Goal: Communication & Community: Answer question/provide support

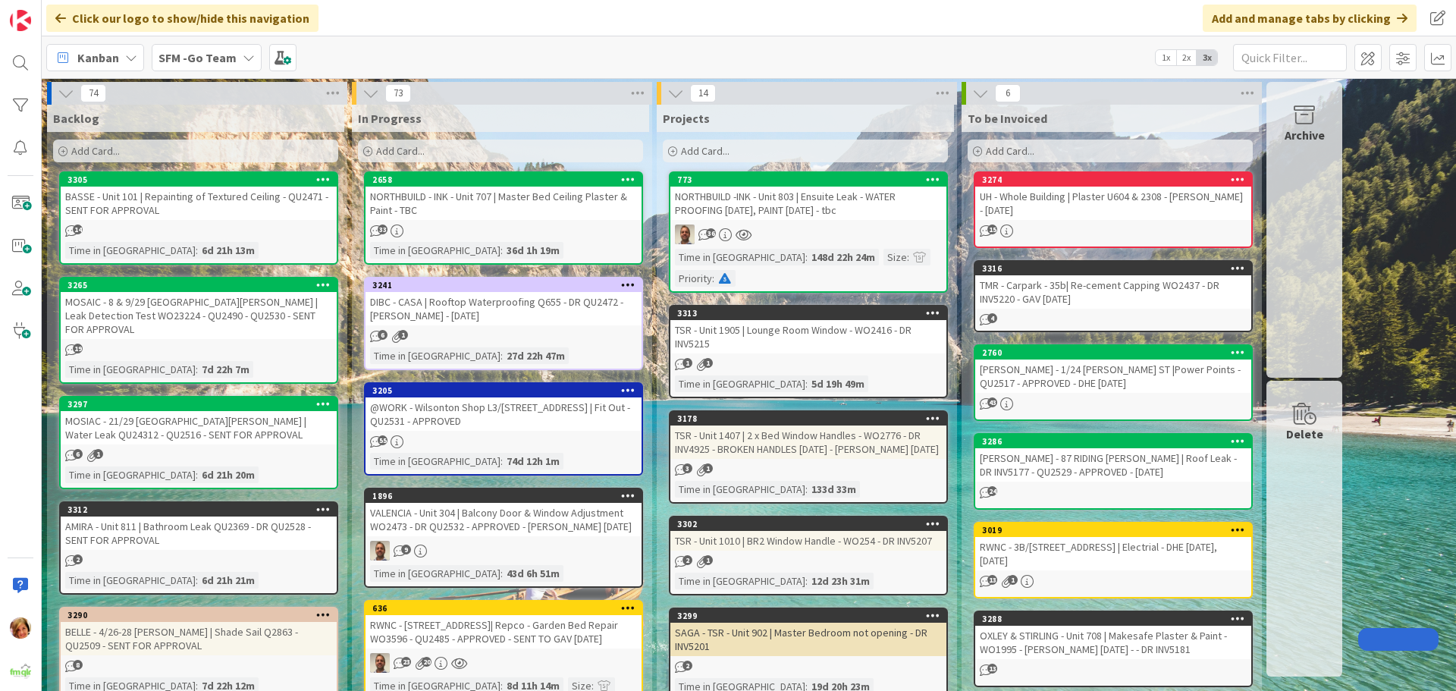
click at [1305, 62] on input "text" at bounding box center [1290, 57] width 114 height 27
type input "RIDING"
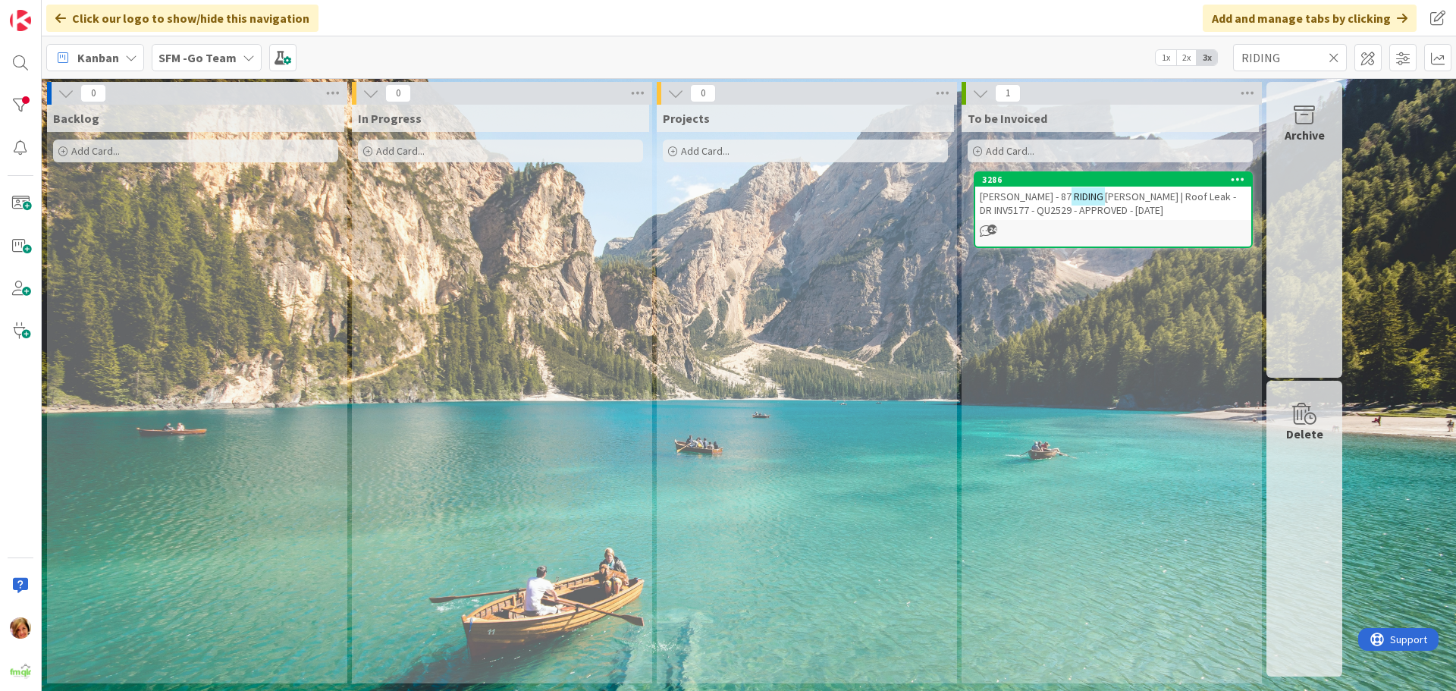
click at [1115, 206] on span "[PERSON_NAME] | Roof Leak - DR INV5177 - QU2529 - APPROVED - [DATE]" at bounding box center [1108, 203] width 256 height 27
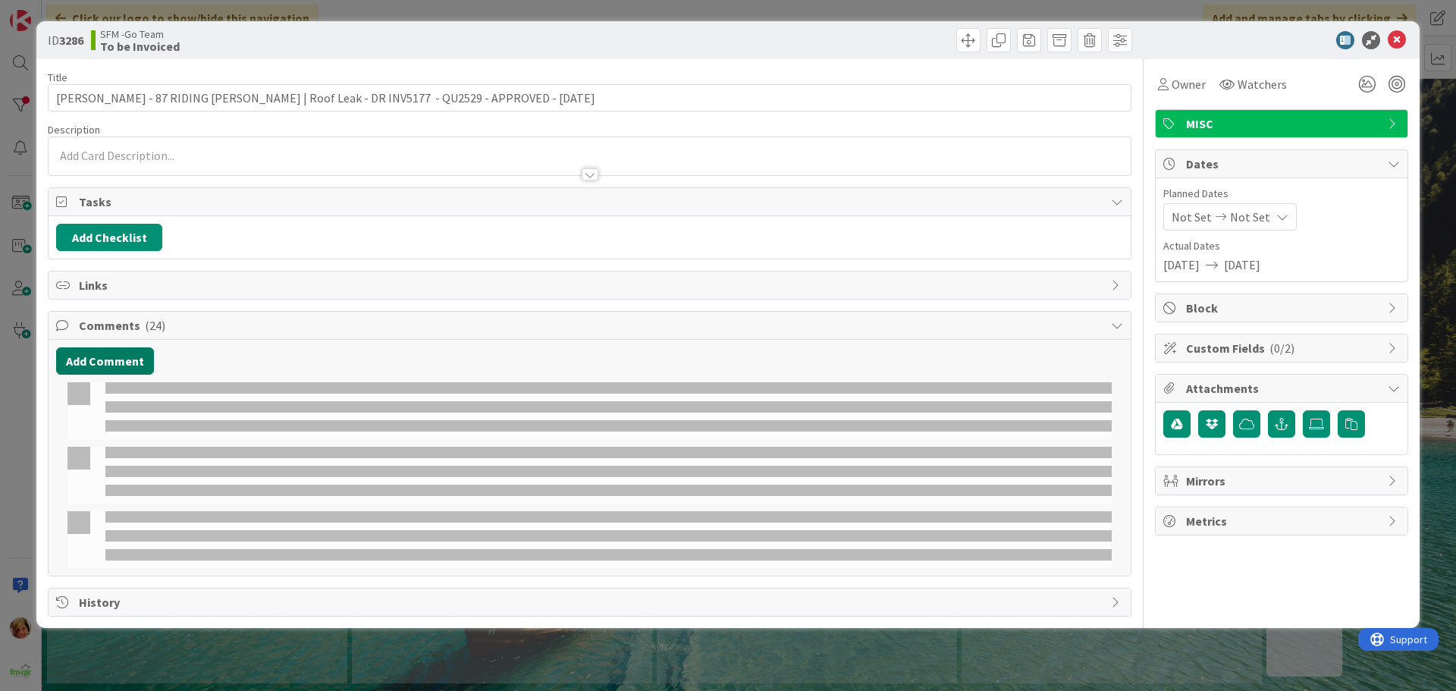
click at [103, 360] on button "Add Comment" at bounding box center [105, 360] width 98 height 27
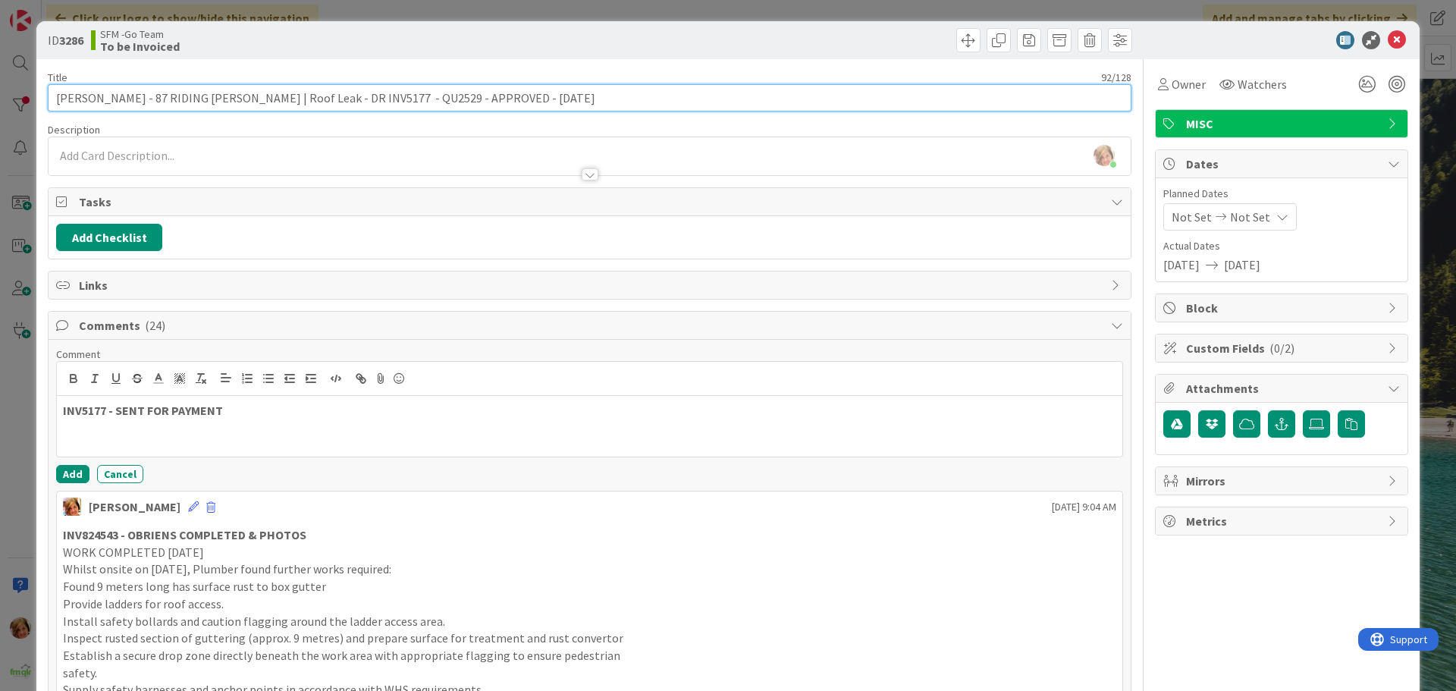
click at [353, 96] on input "[PERSON_NAME] - 87 RIDING [PERSON_NAME] | Roof Leak - DR INV5177 - QU2529 - APP…" at bounding box center [590, 97] width 1084 height 27
type input "[PERSON_NAME] - 87 RIDING [PERSON_NAME] | Roof Leak - INV5177 - QU2529 - APPROV…"
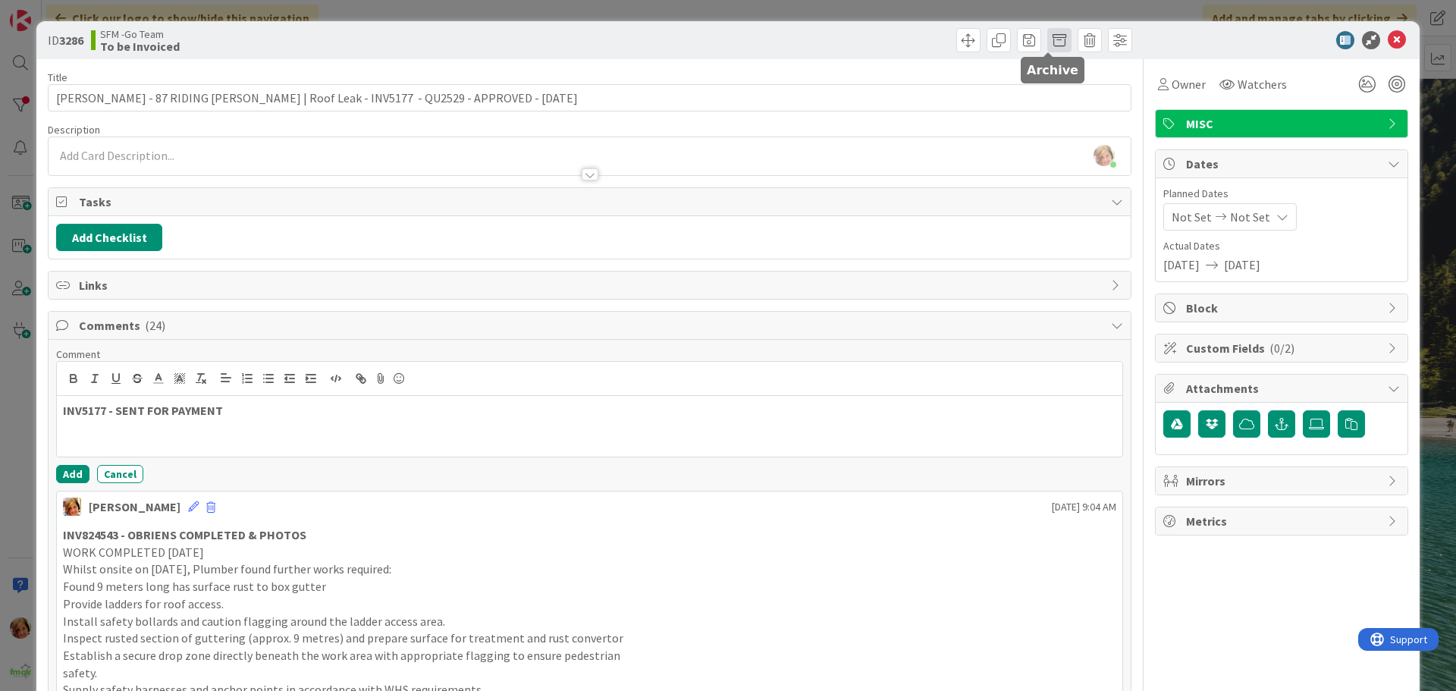
click at [1048, 39] on span at bounding box center [1060, 40] width 24 height 24
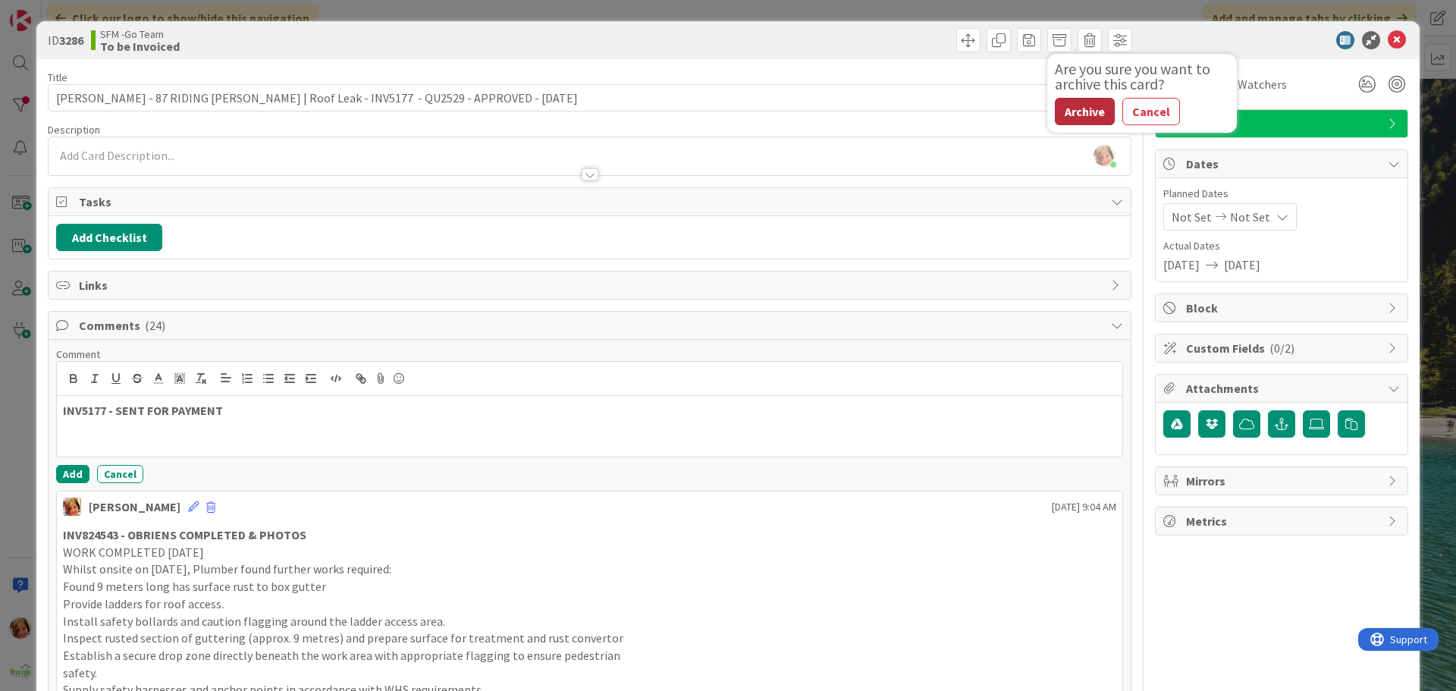
click at [1065, 112] on button "Archive" at bounding box center [1085, 111] width 60 height 27
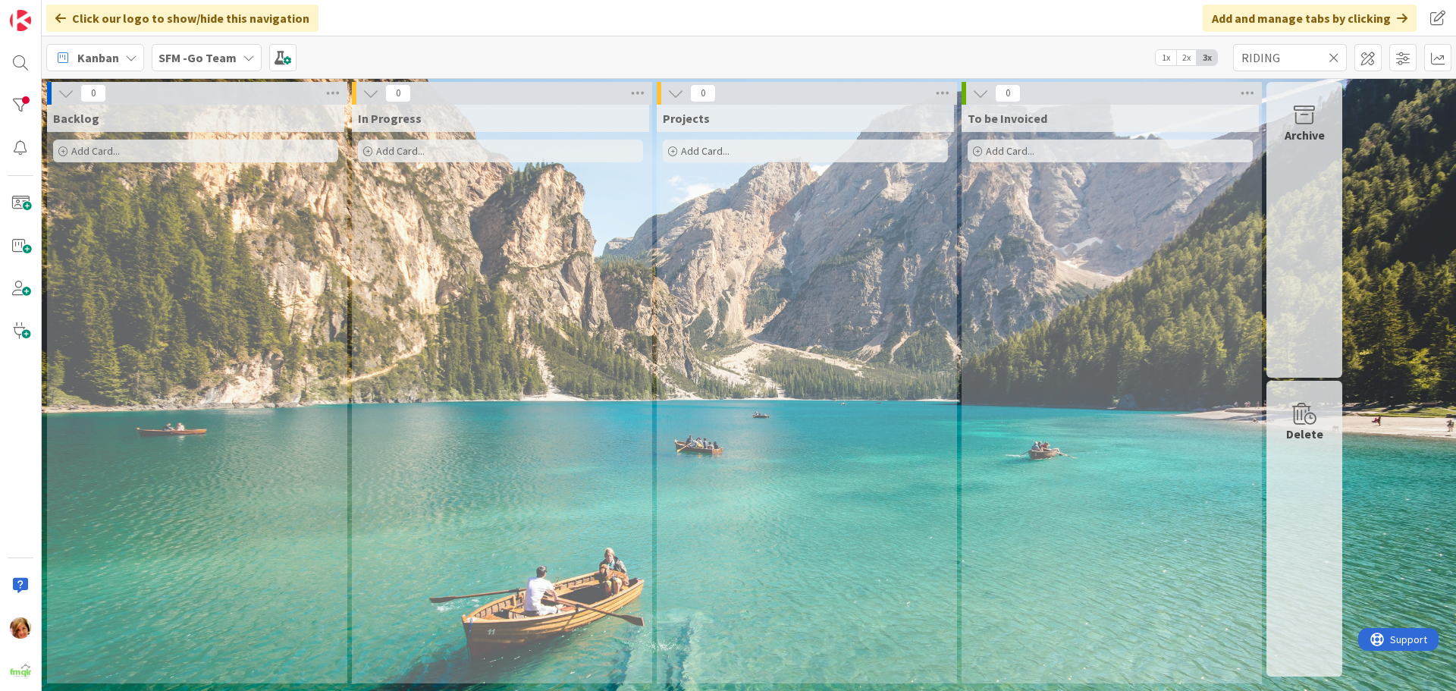
click at [1334, 58] on icon at bounding box center [1334, 58] width 11 height 14
click at [1334, 58] on input "text" at bounding box center [1290, 57] width 114 height 27
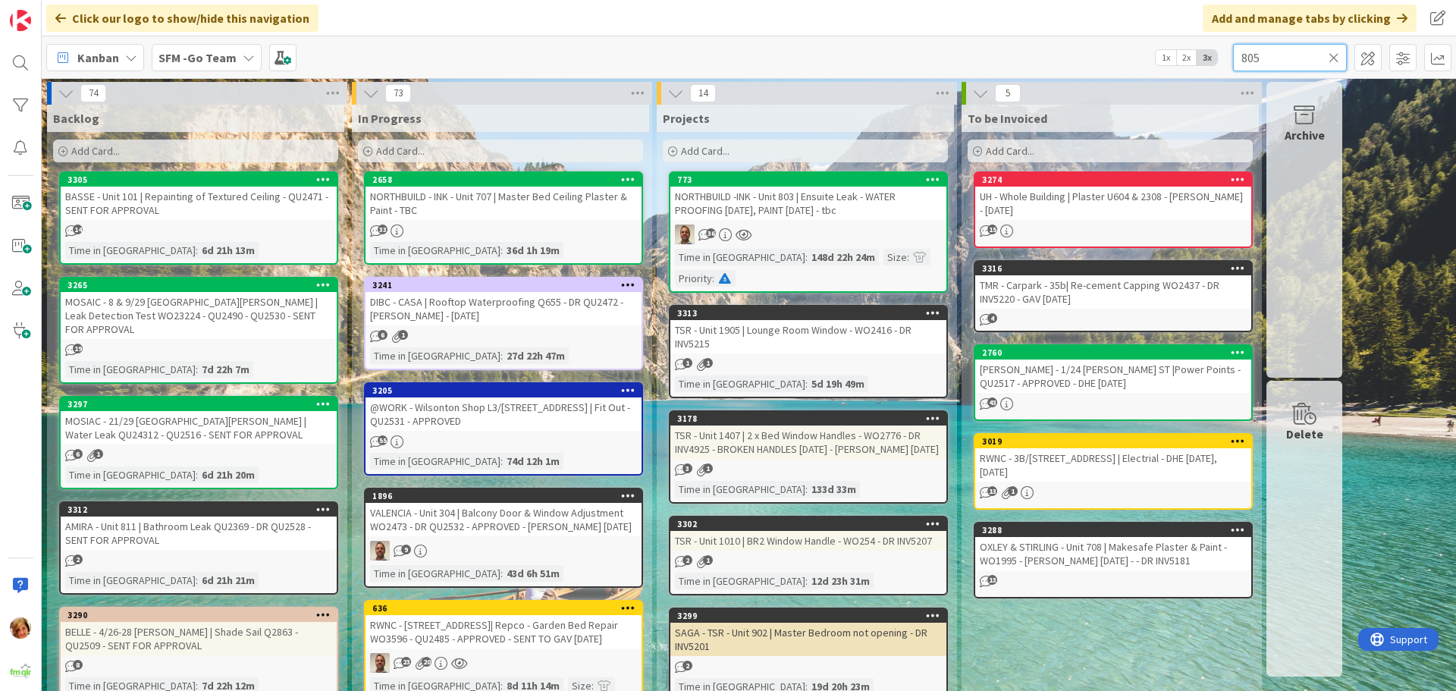
type input "805"
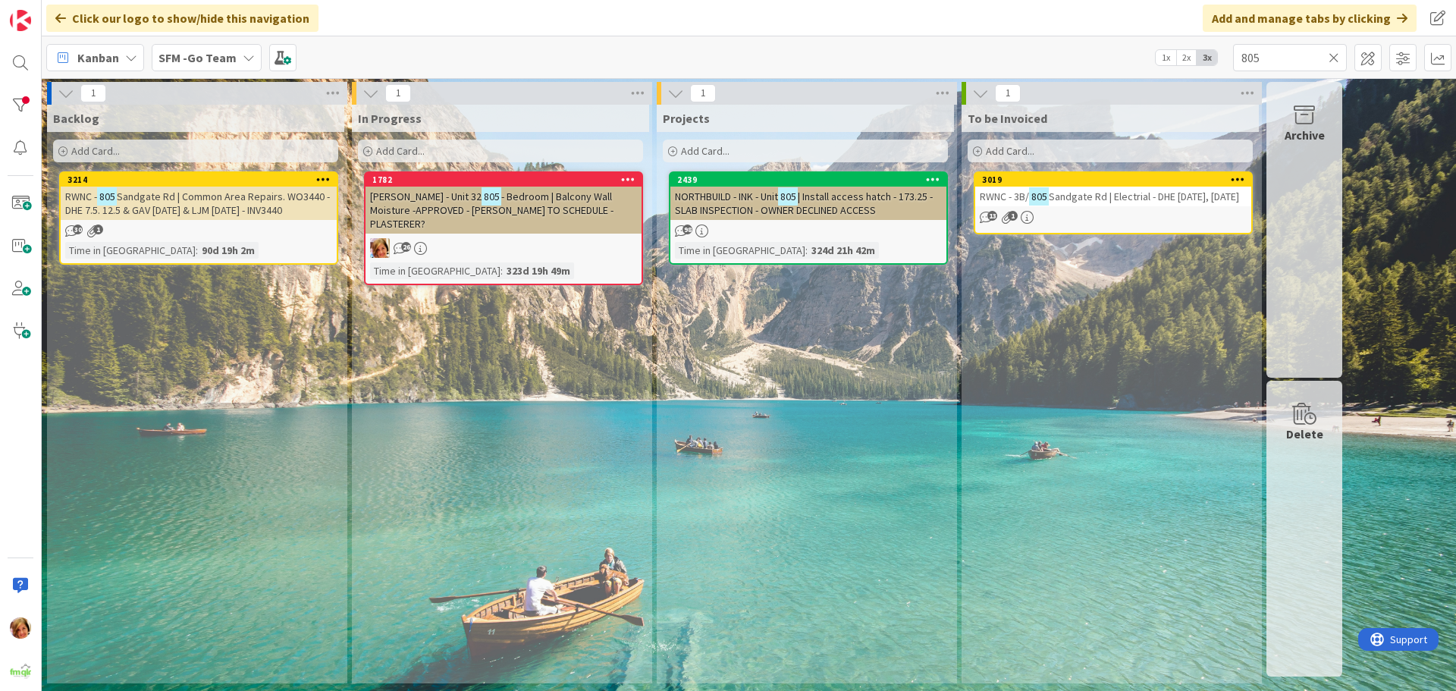
click at [1096, 197] on span "Sandgate Rd | Electrial - DHE [DATE], [DATE]" at bounding box center [1144, 197] width 190 height 14
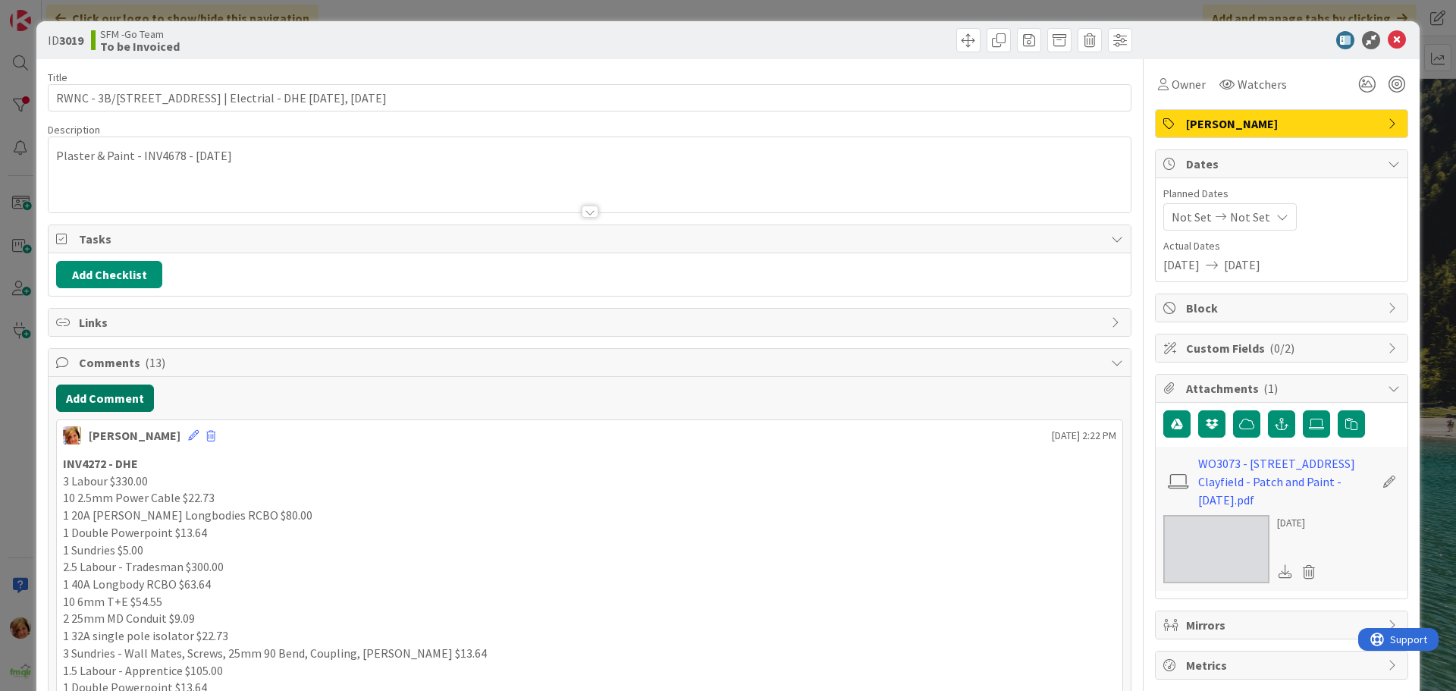
click at [105, 401] on button "Add Comment" at bounding box center [105, 398] width 98 height 27
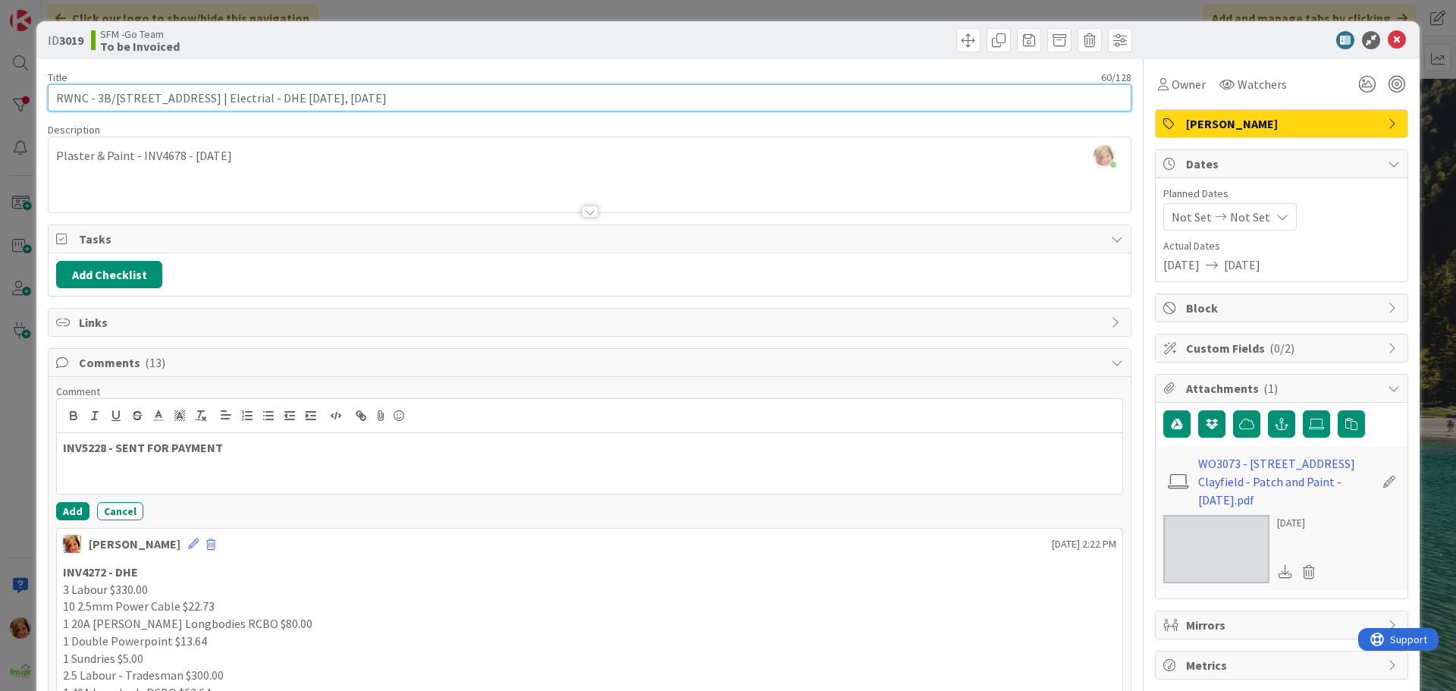
click at [403, 86] on input "RWNC - 3B/[STREET_ADDRESS] | Electrial - DHE [DATE], [DATE]" at bounding box center [590, 97] width 1084 height 27
type input "RWNC - 3B/[STREET_ADDRESS] | Electrial - DHE [DATE], [DATE] - INV5228"
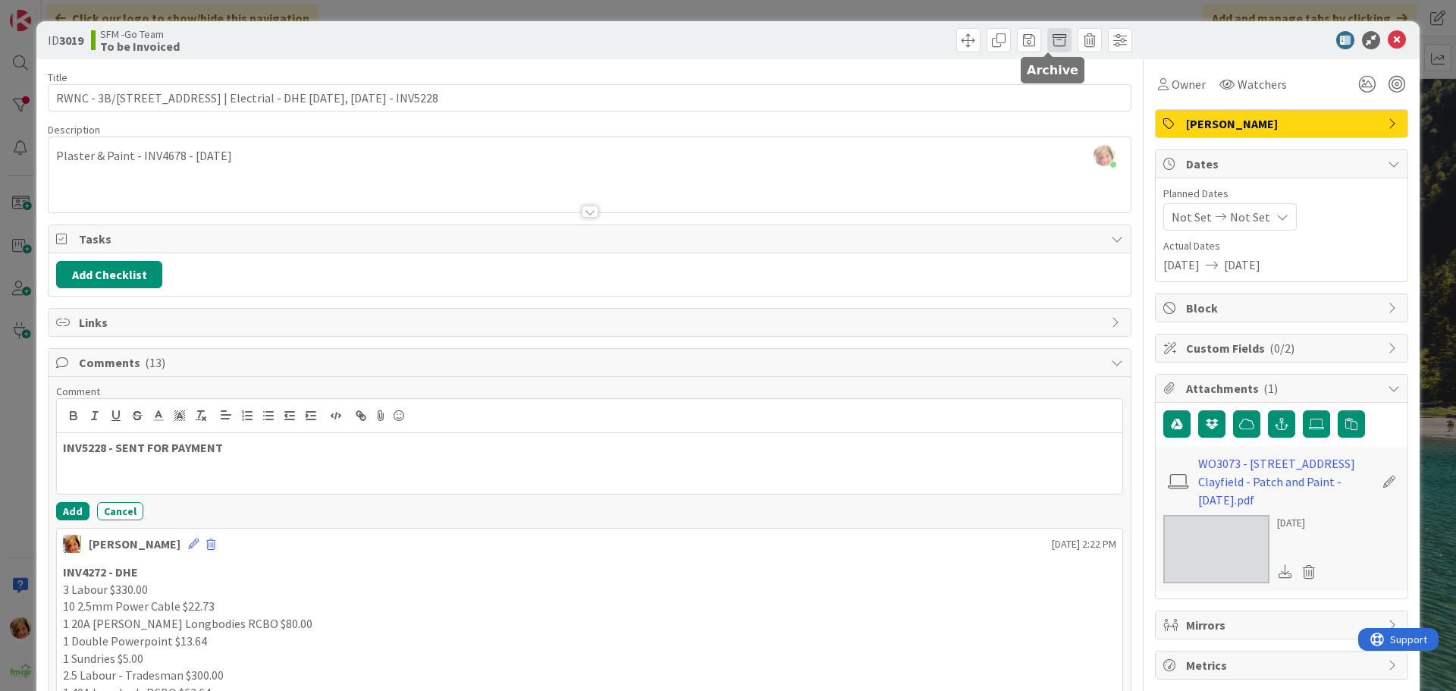
click at [1055, 36] on span at bounding box center [1060, 40] width 24 height 24
click at [1068, 118] on button "Archive" at bounding box center [1085, 111] width 60 height 27
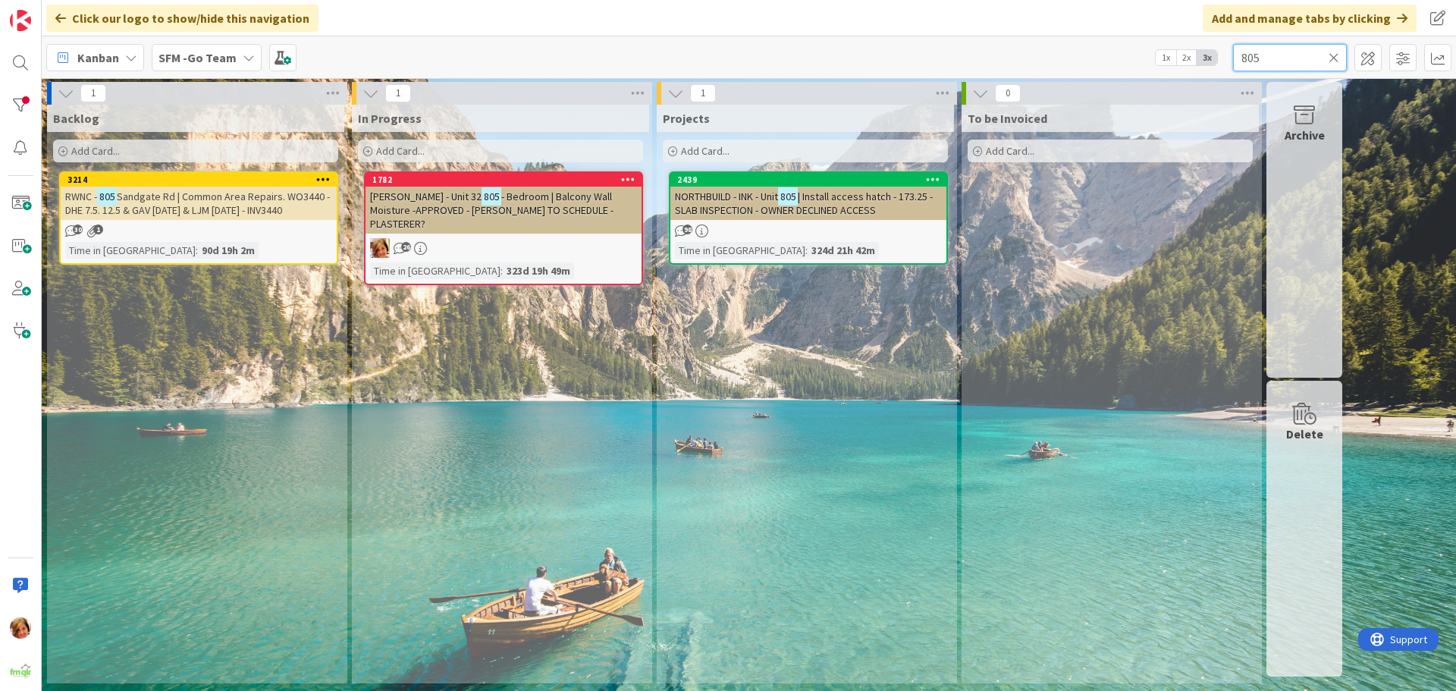
click at [1302, 47] on input "805" at bounding box center [1290, 57] width 114 height 27
type input "8"
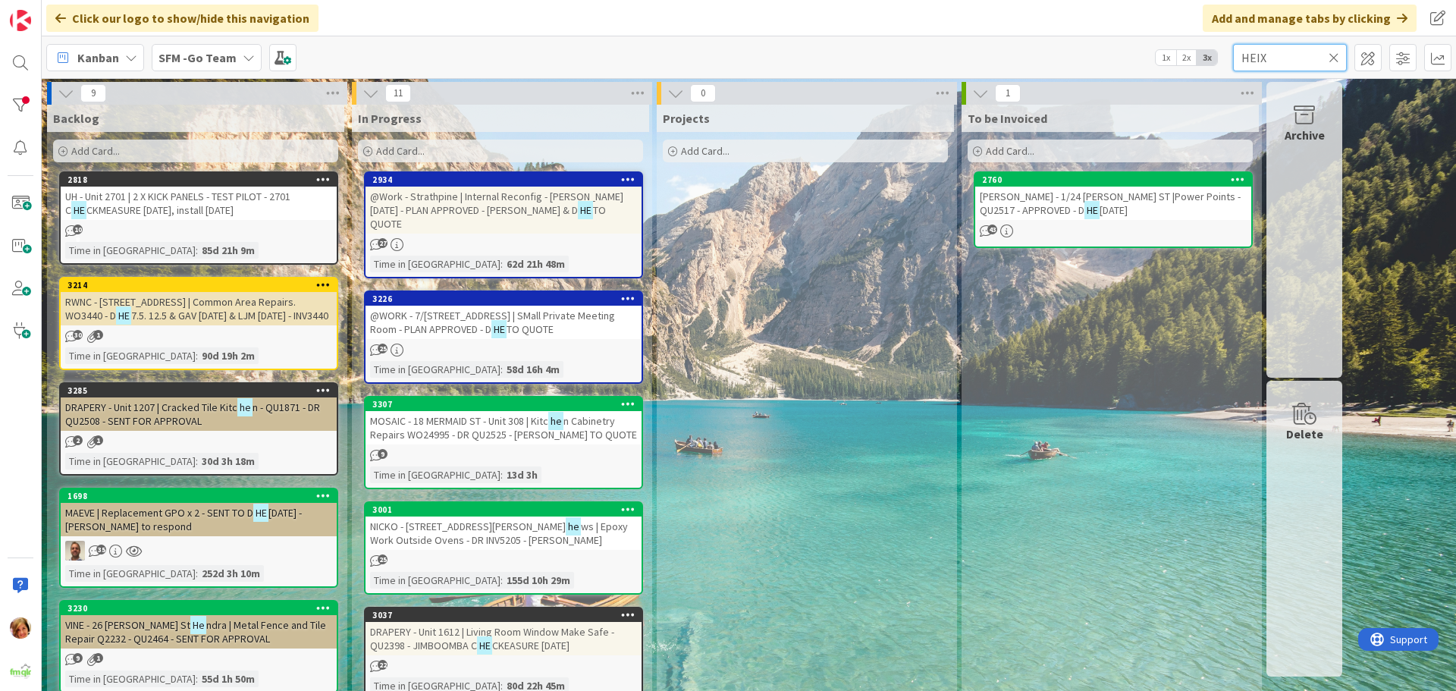
type input "HEIX"
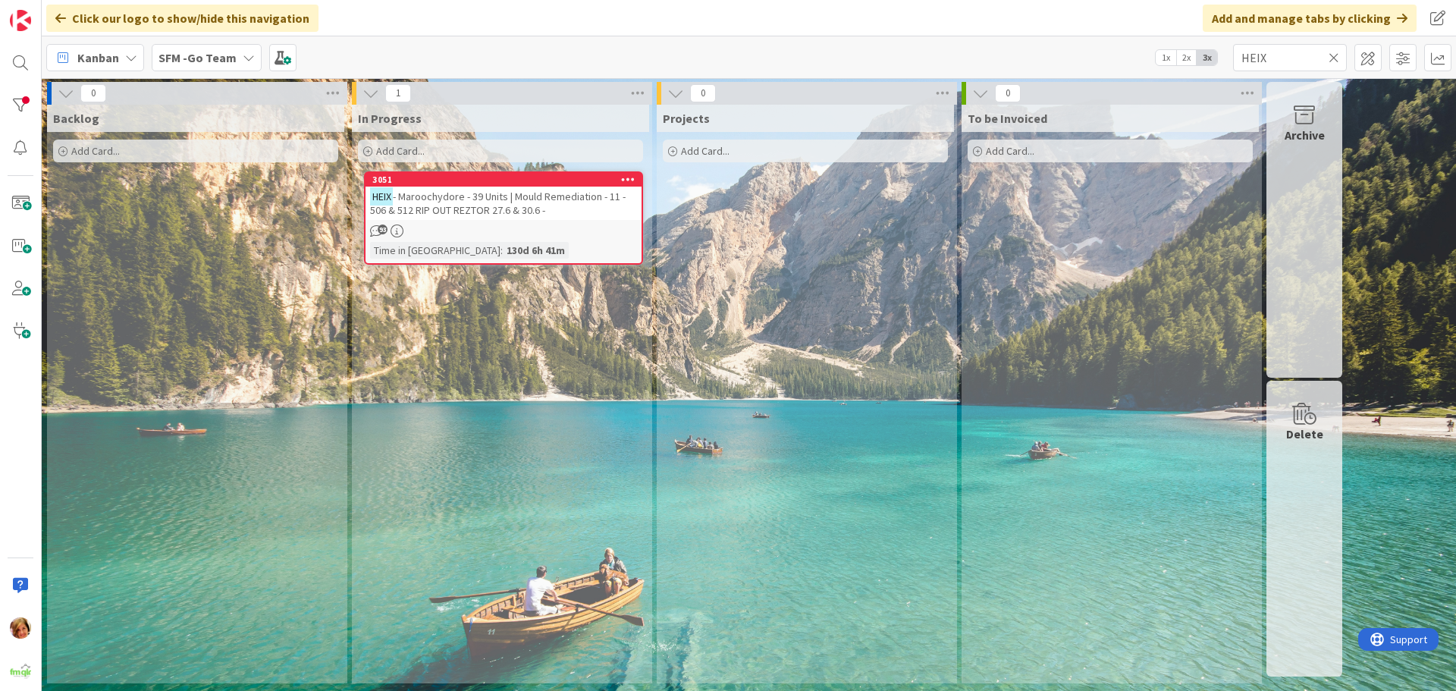
click at [529, 218] on div "HEIX - Maroochydore - 39 Units | Mould Remediation - 11 - 506 & 512 RIP OUT REZ…" at bounding box center [504, 203] width 276 height 33
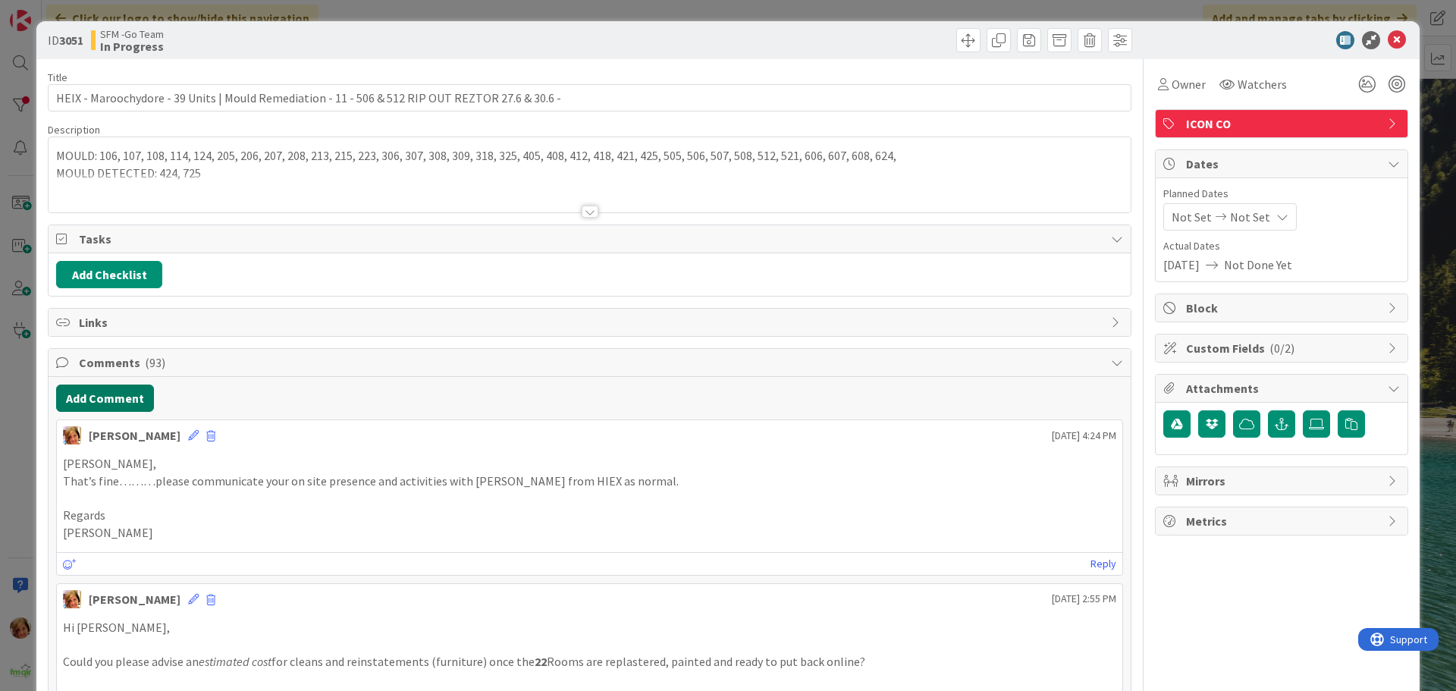
click at [127, 401] on button "Add Comment" at bounding box center [105, 398] width 98 height 27
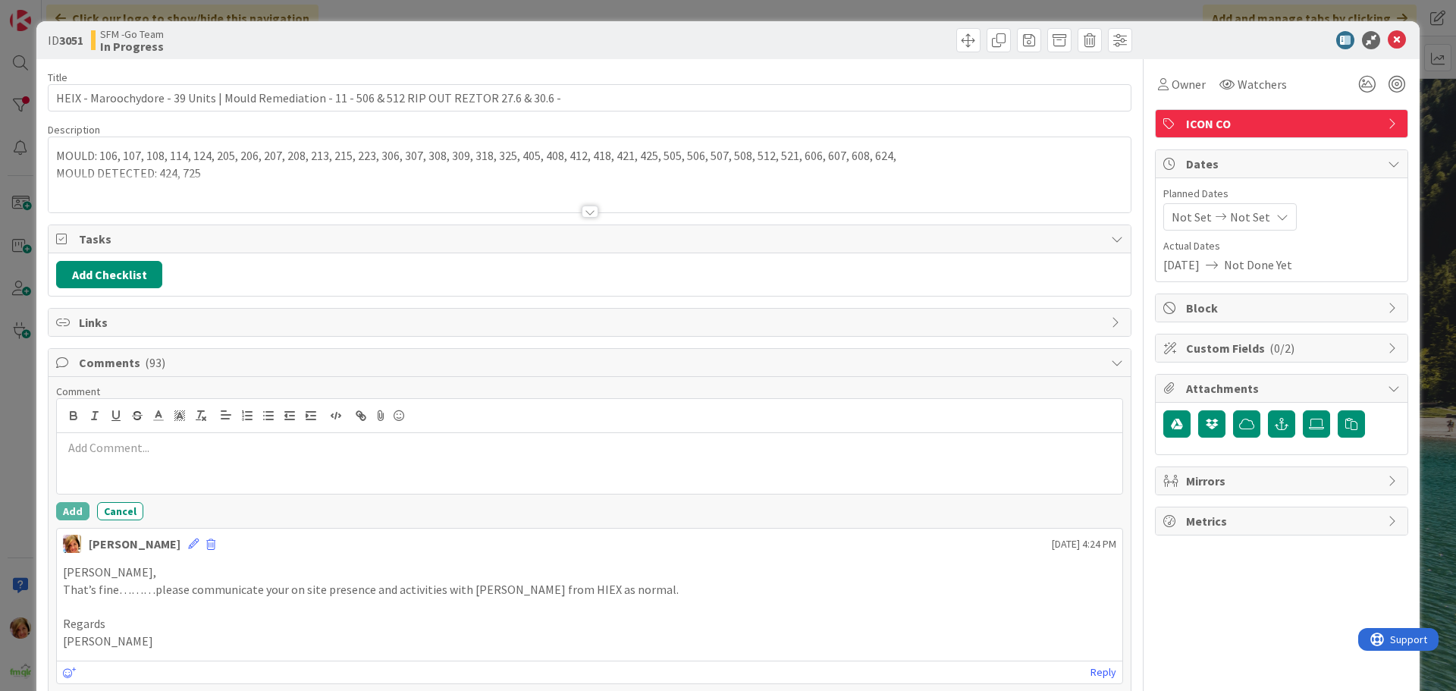
click at [155, 464] on div at bounding box center [590, 463] width 1066 height 61
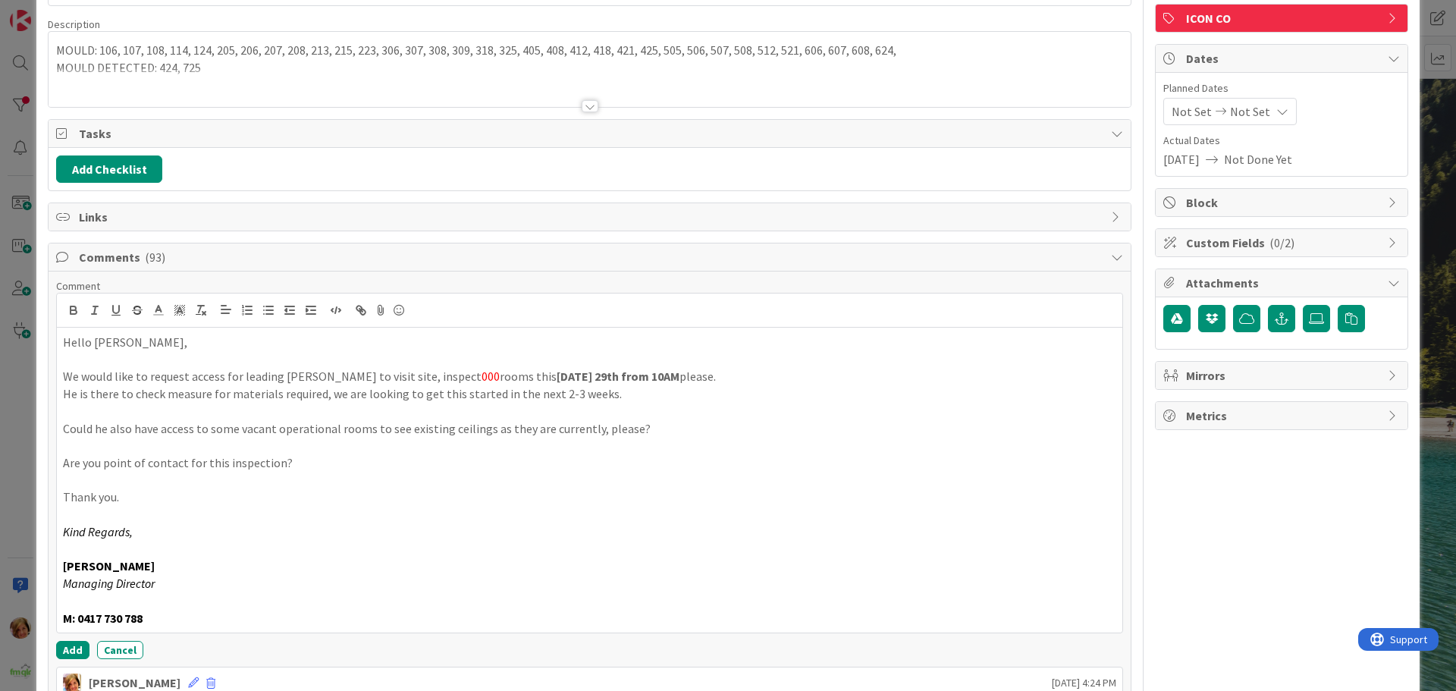
scroll to position [192, 0]
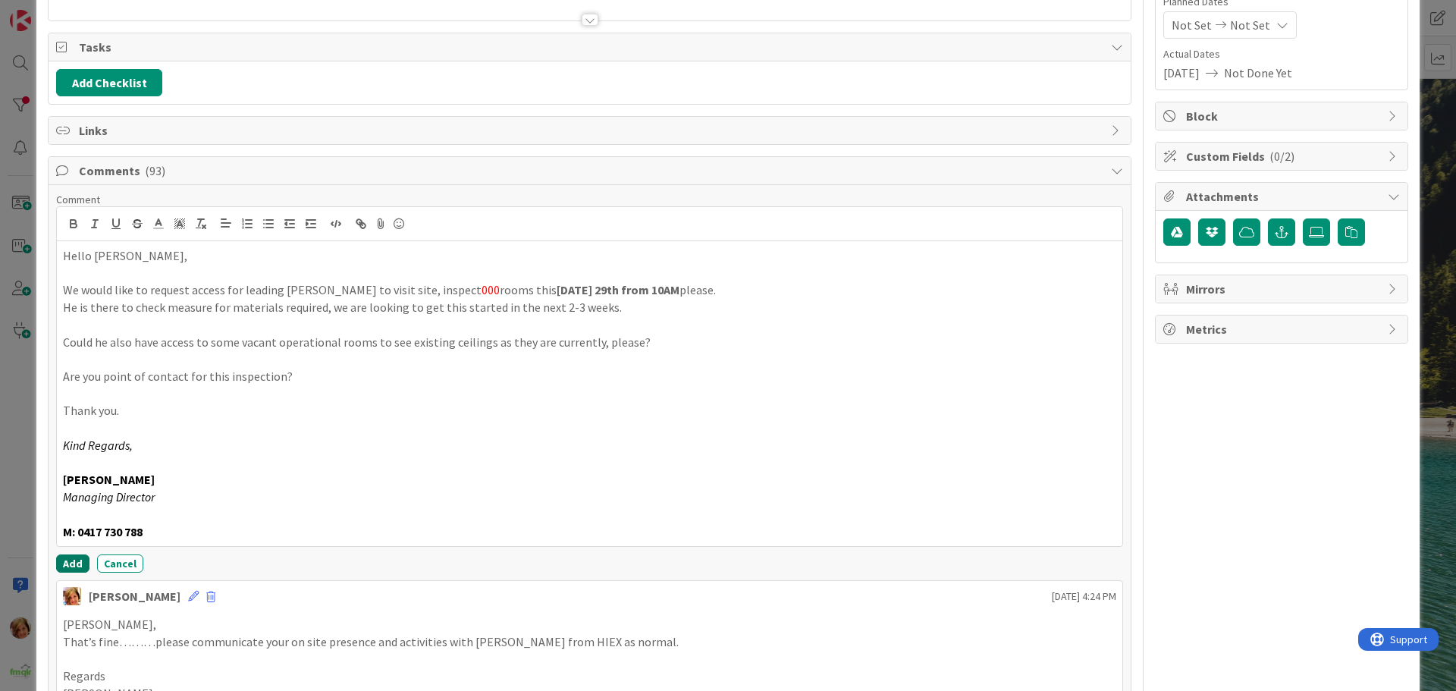
click at [78, 562] on button "Add" at bounding box center [72, 564] width 33 height 18
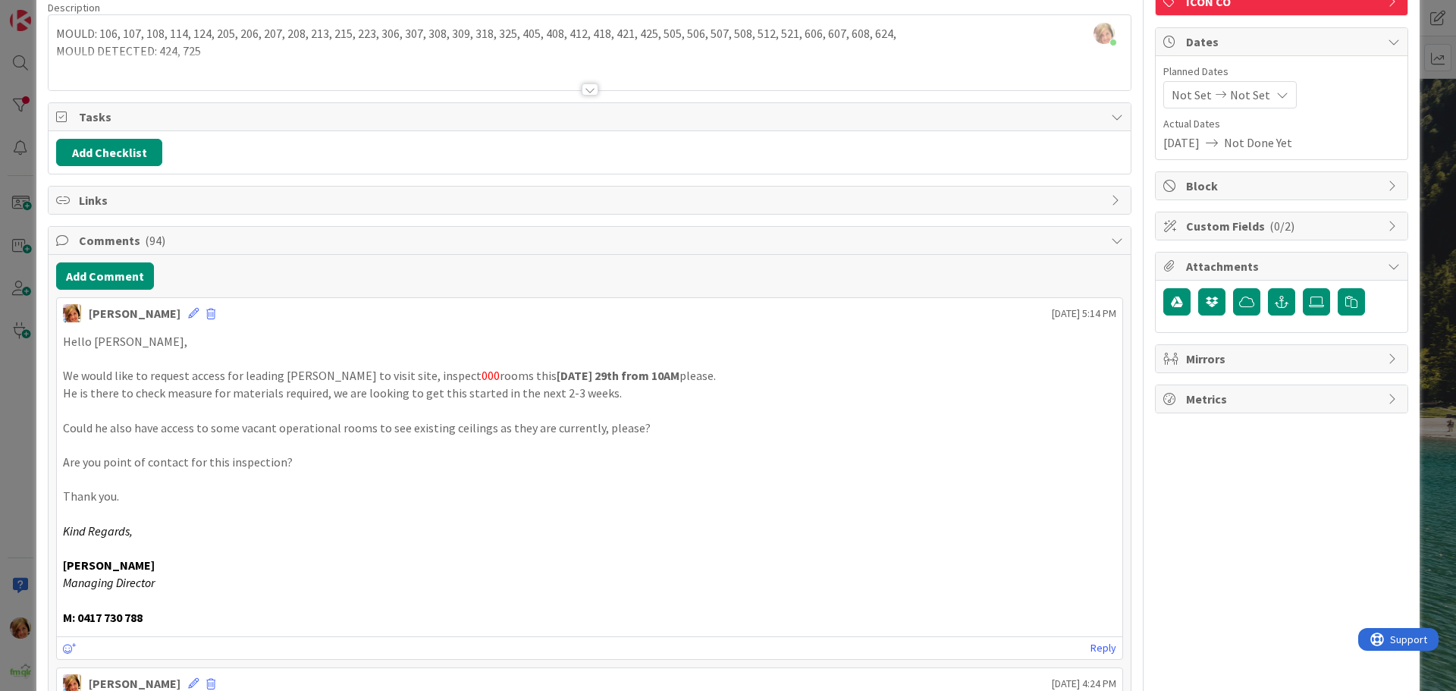
scroll to position [0, 0]
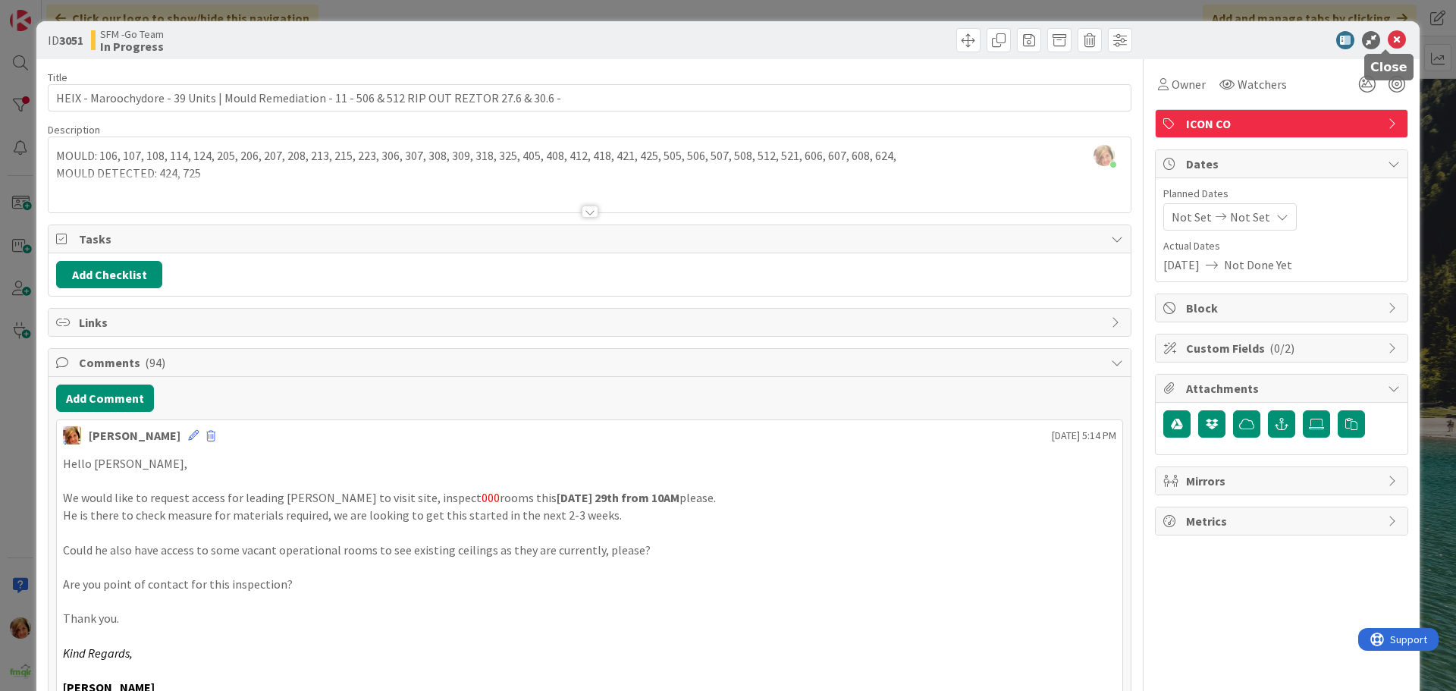
click at [1388, 39] on icon at bounding box center [1397, 40] width 18 height 18
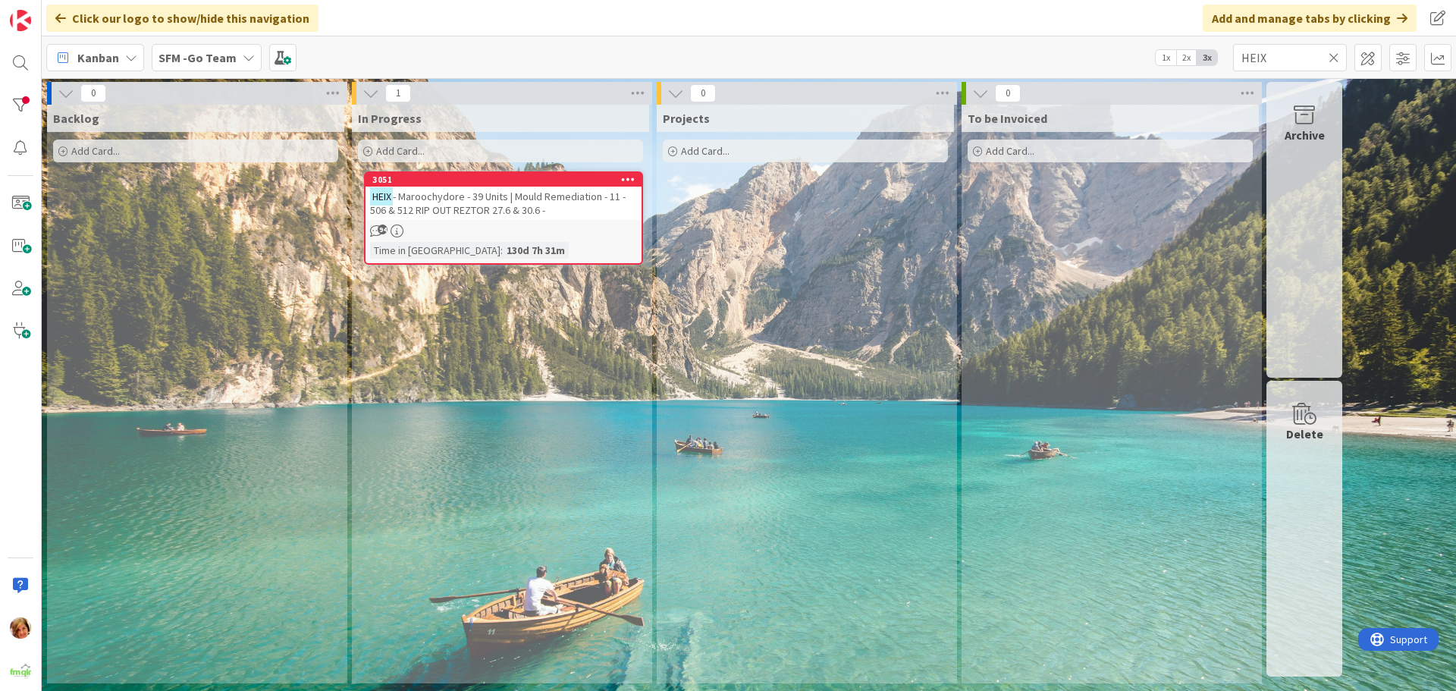
click at [508, 203] on span "- Maroochydore - 39 Units | Mould Remediation - 11 - 506 & 512 RIP OUT REZTOR 2…" at bounding box center [498, 203] width 256 height 27
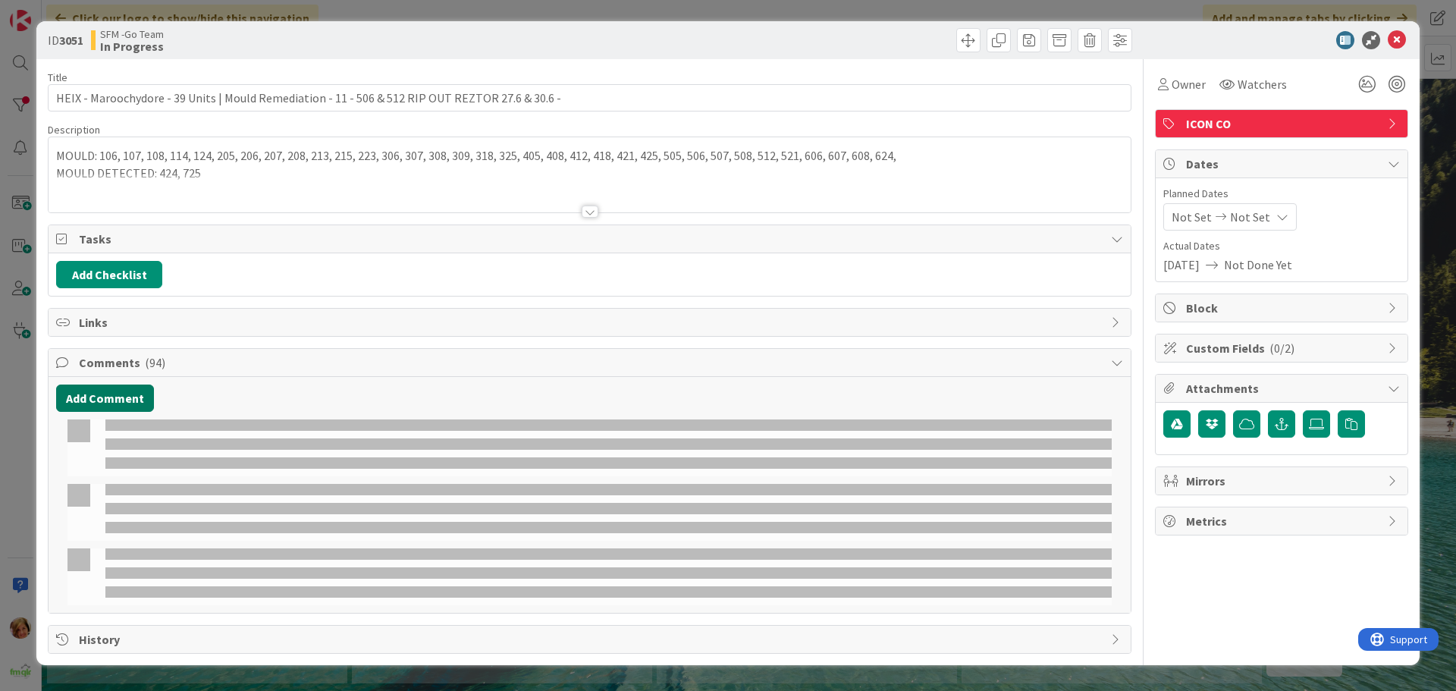
click at [97, 397] on button "Add Comment" at bounding box center [105, 398] width 98 height 27
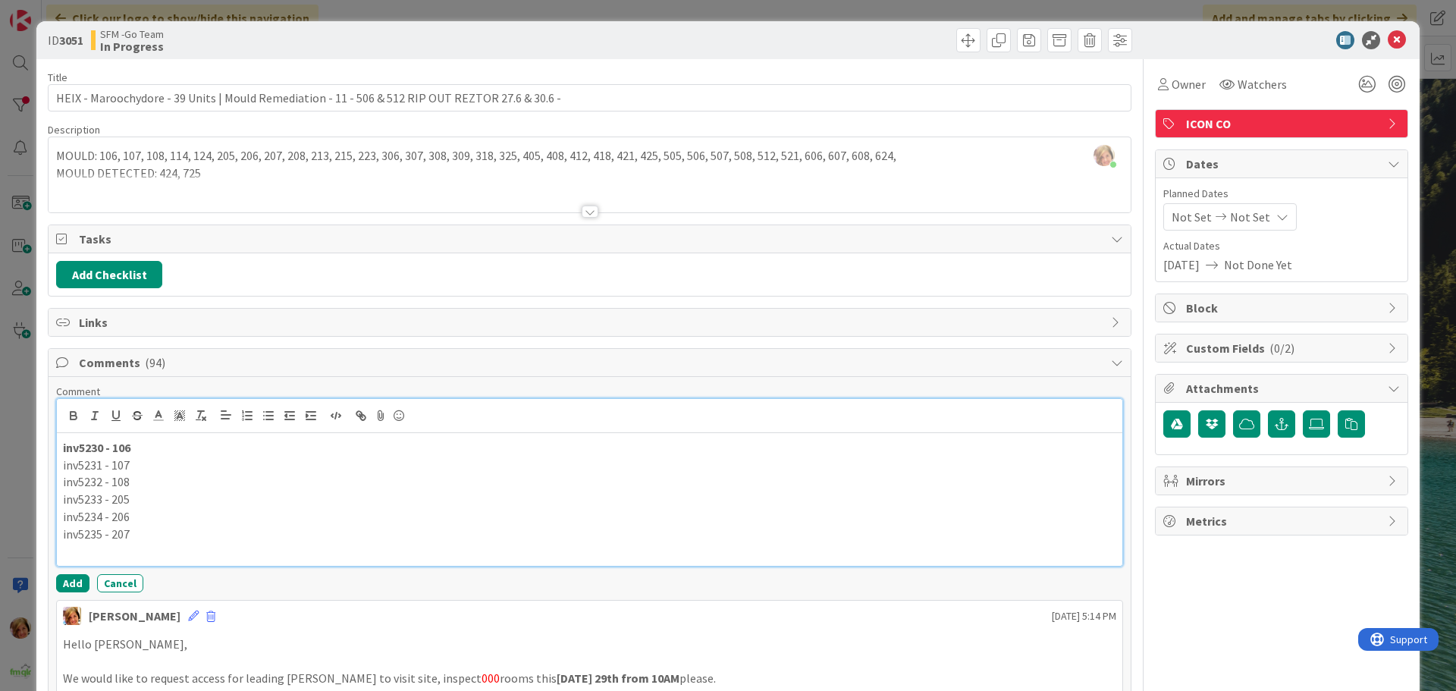
click at [146, 527] on p "inv5235 - 207" at bounding box center [590, 534] width 1054 height 17
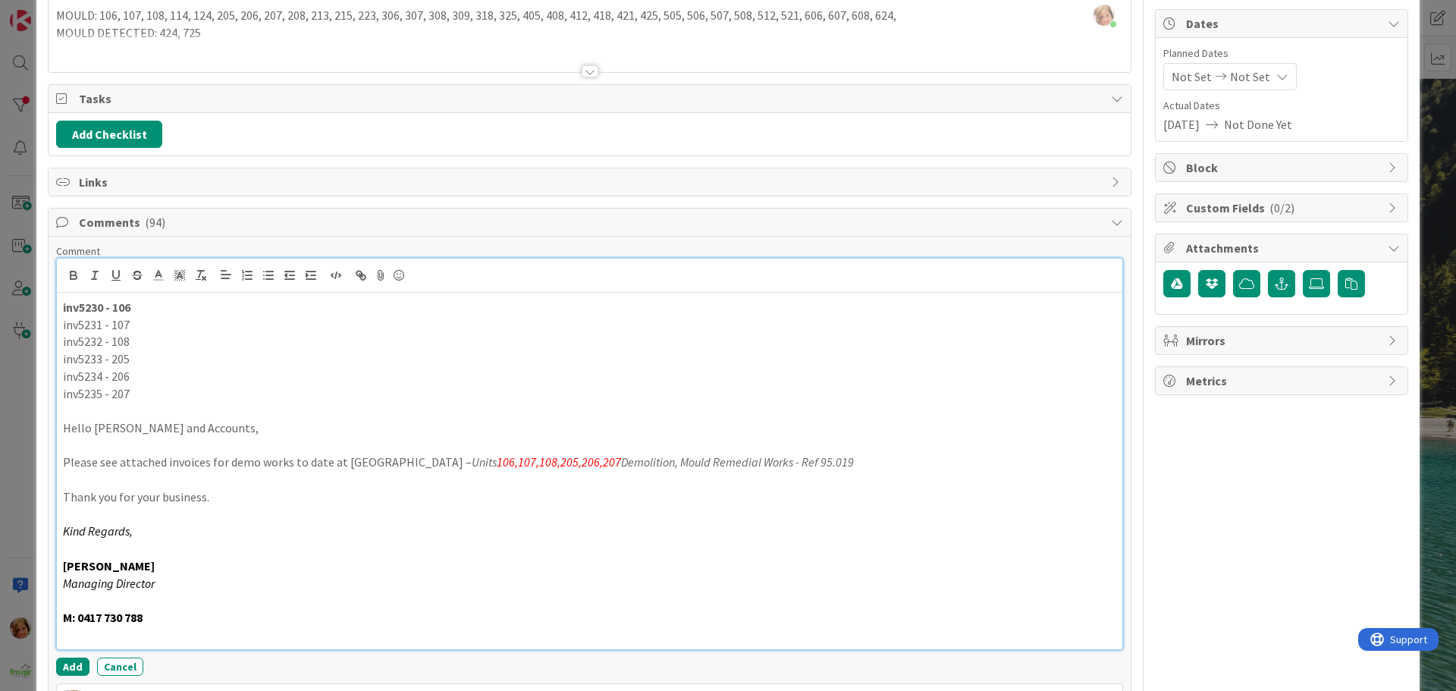
scroll to position [226, 0]
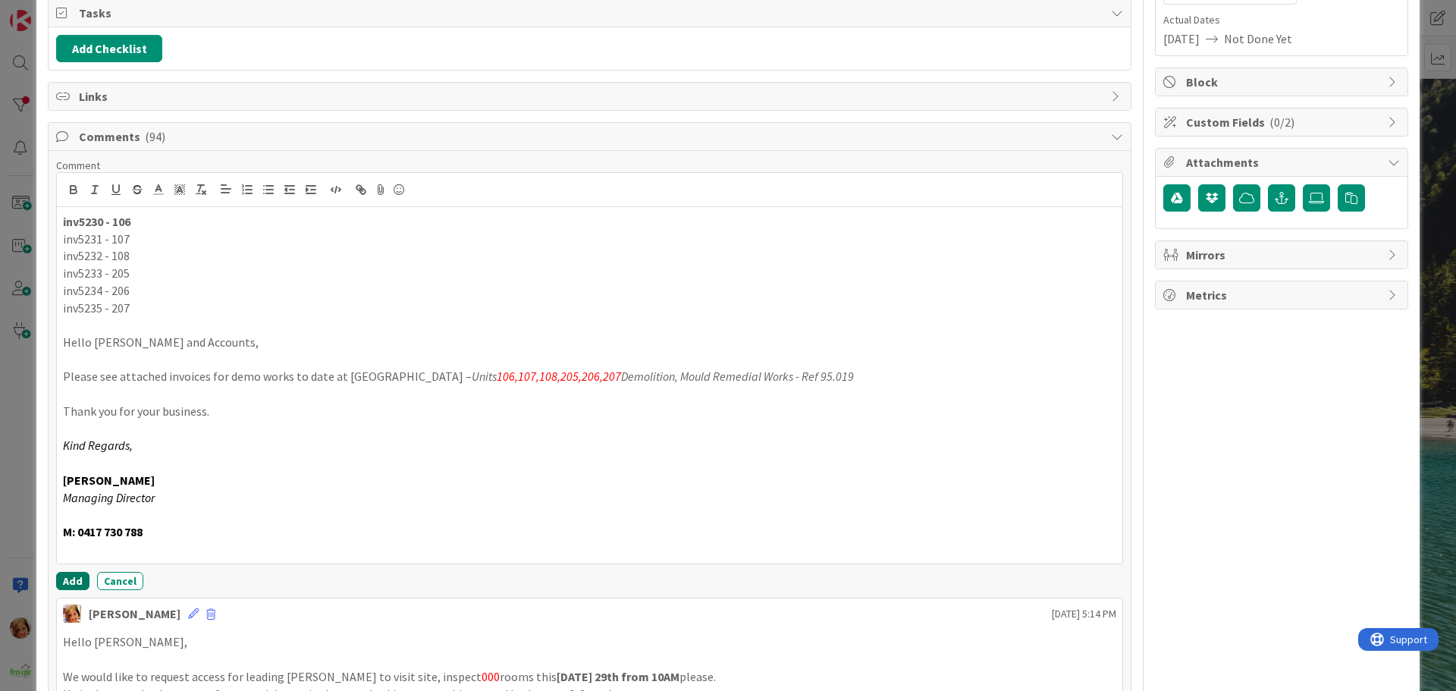
click at [62, 583] on button "Add" at bounding box center [72, 581] width 33 height 18
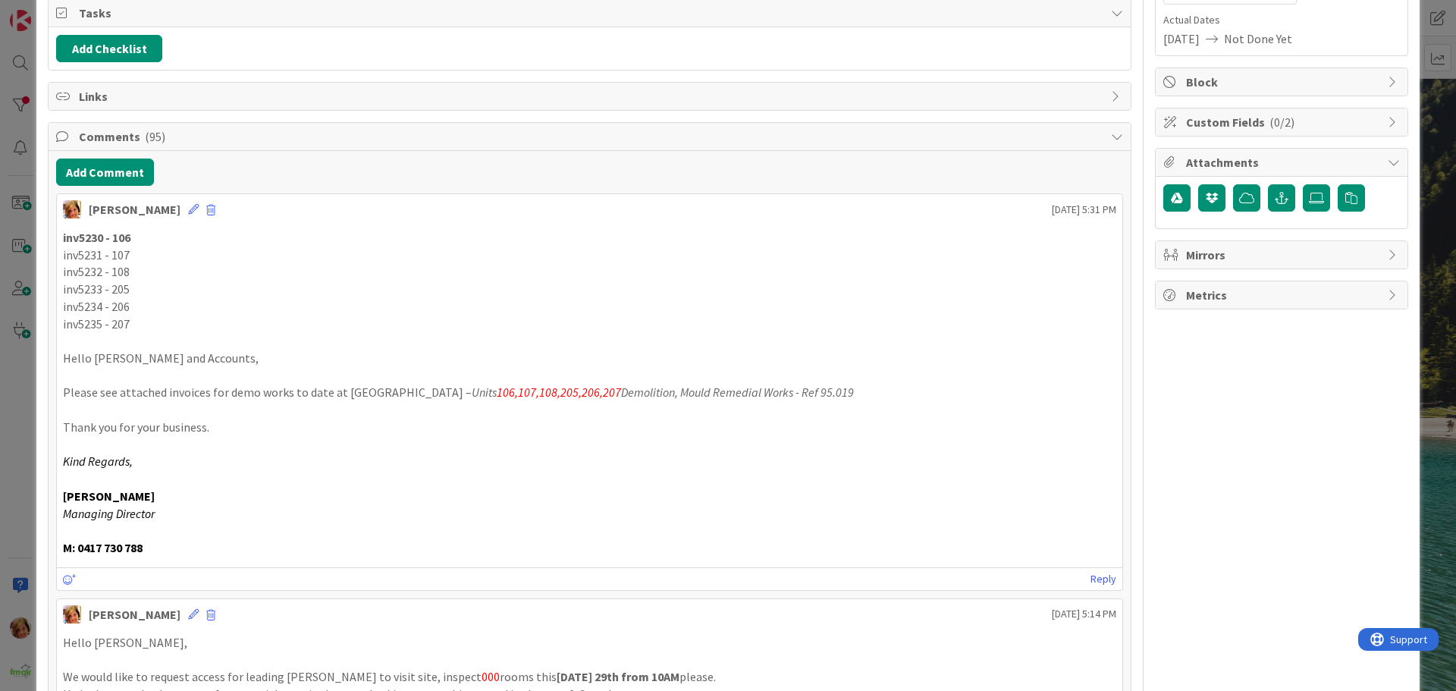
scroll to position [0, 0]
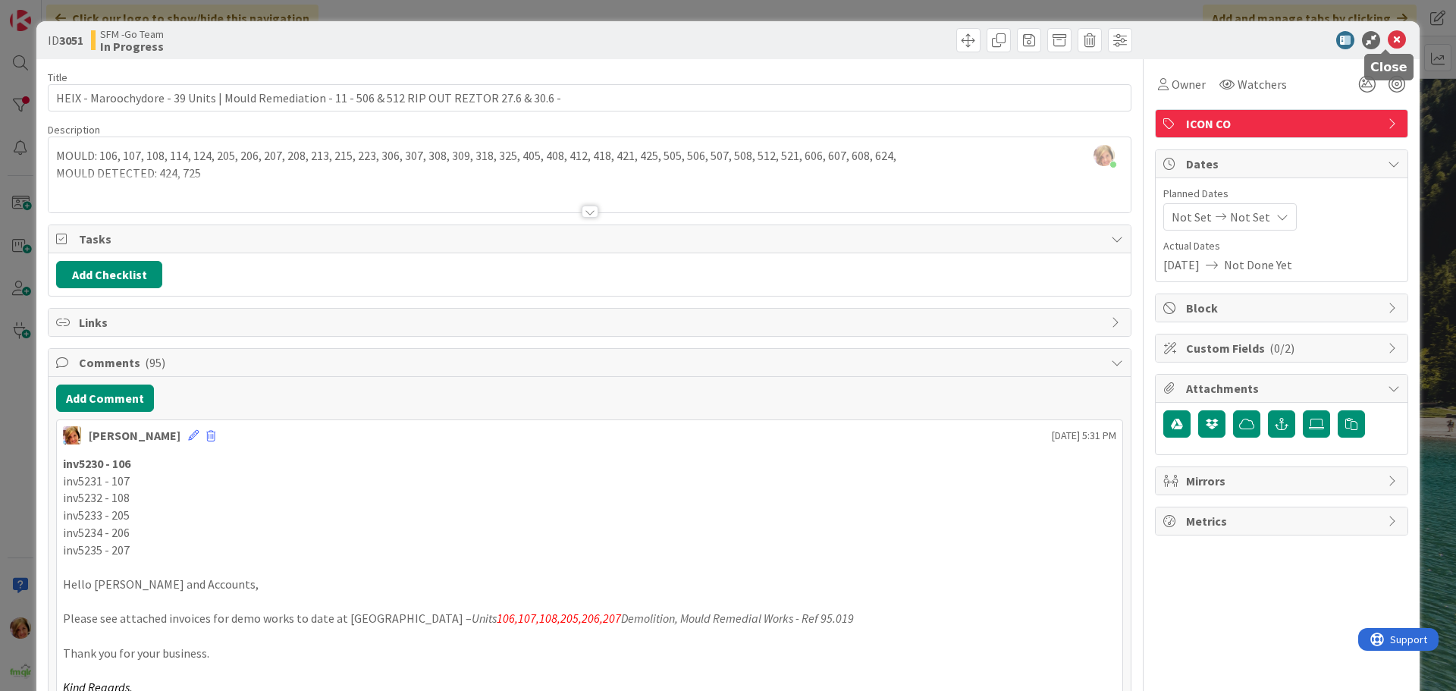
click at [1388, 42] on icon at bounding box center [1397, 40] width 18 height 18
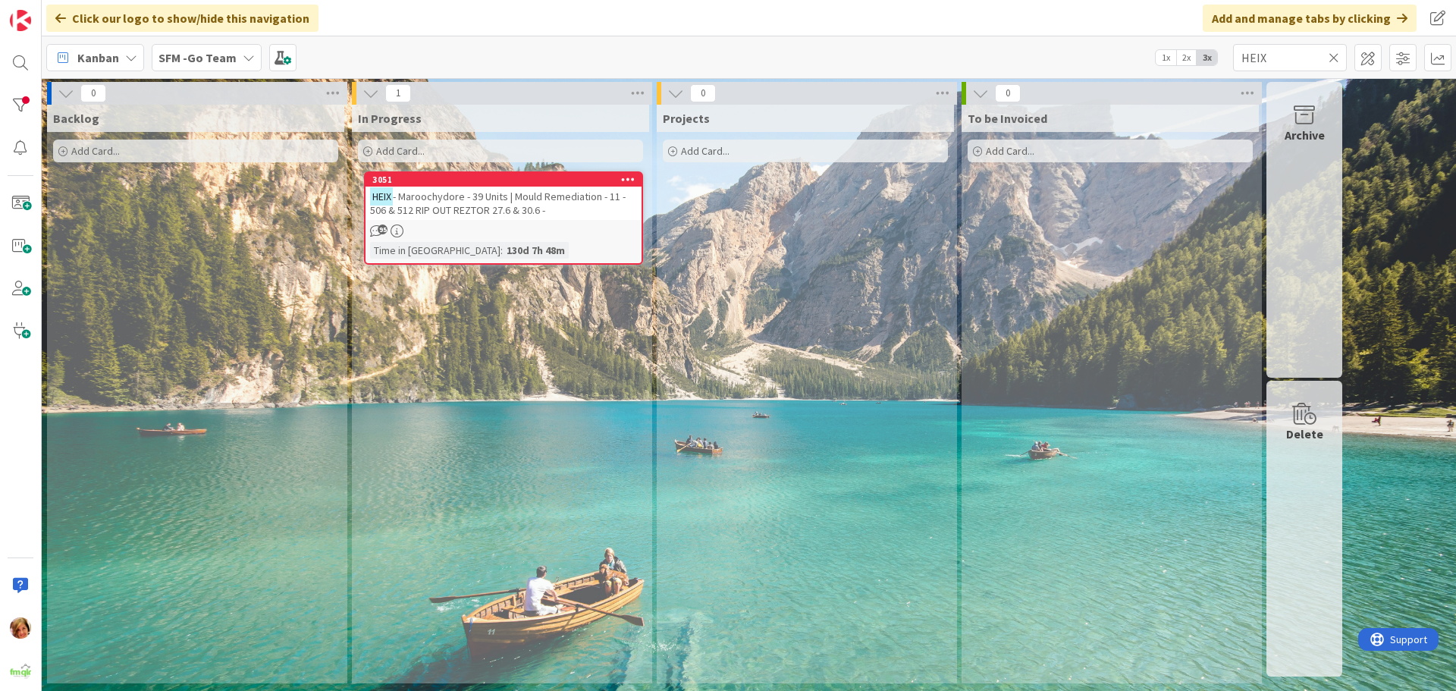
click at [1329, 55] on icon at bounding box center [1334, 58] width 11 height 14
click at [1329, 55] on input "text" at bounding box center [1290, 57] width 114 height 27
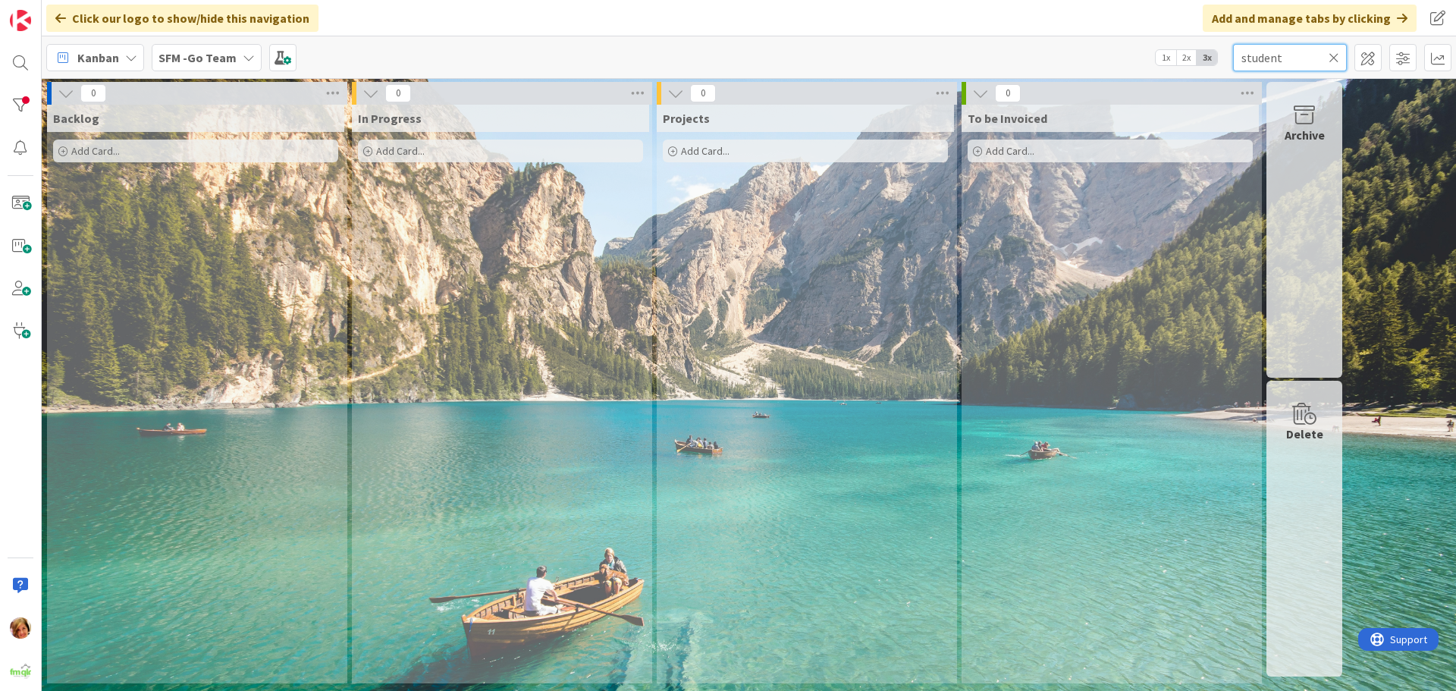
type input "student"
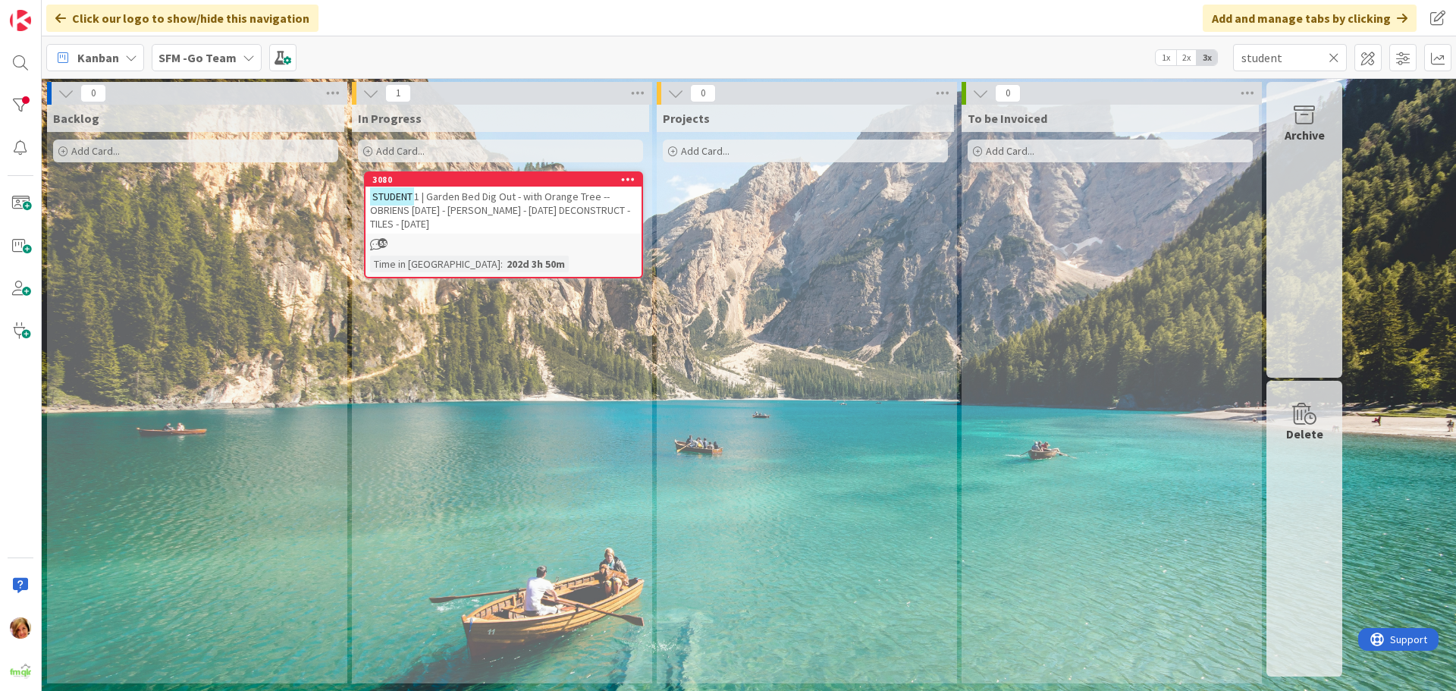
click at [550, 202] on span "1 | Garden Bed Dig Out - with Orange Tree -- OBRIENS [DATE] - [PERSON_NAME] - […" at bounding box center [500, 210] width 260 height 41
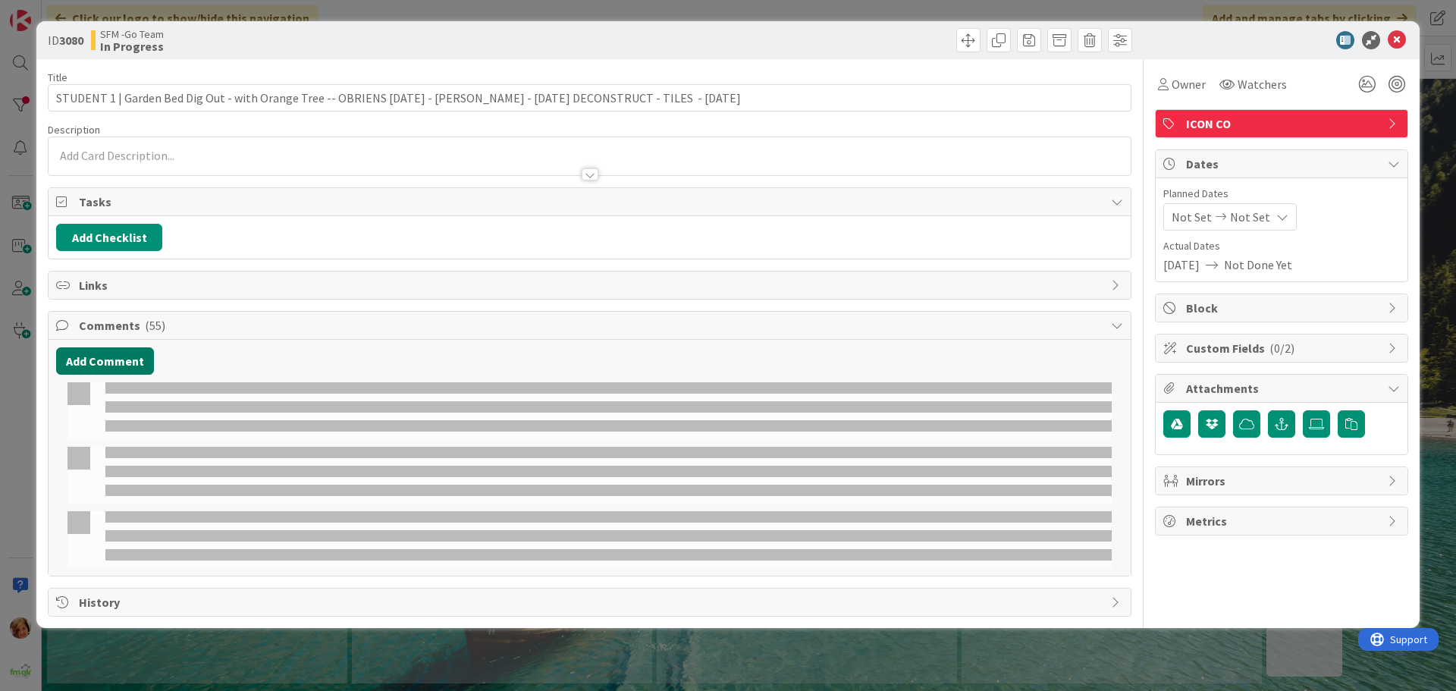
click at [120, 360] on button "Add Comment" at bounding box center [105, 360] width 98 height 27
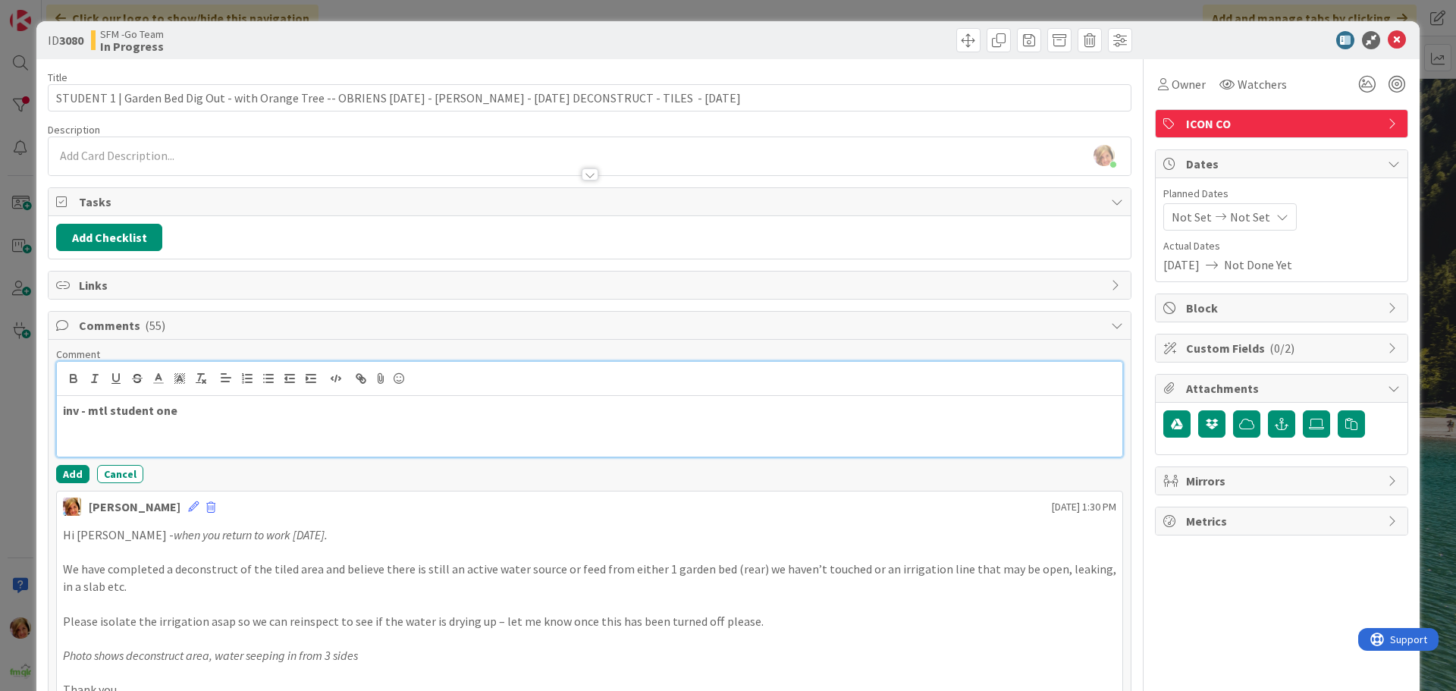
click at [211, 417] on p "inv - mtl student one" at bounding box center [590, 410] width 1054 height 17
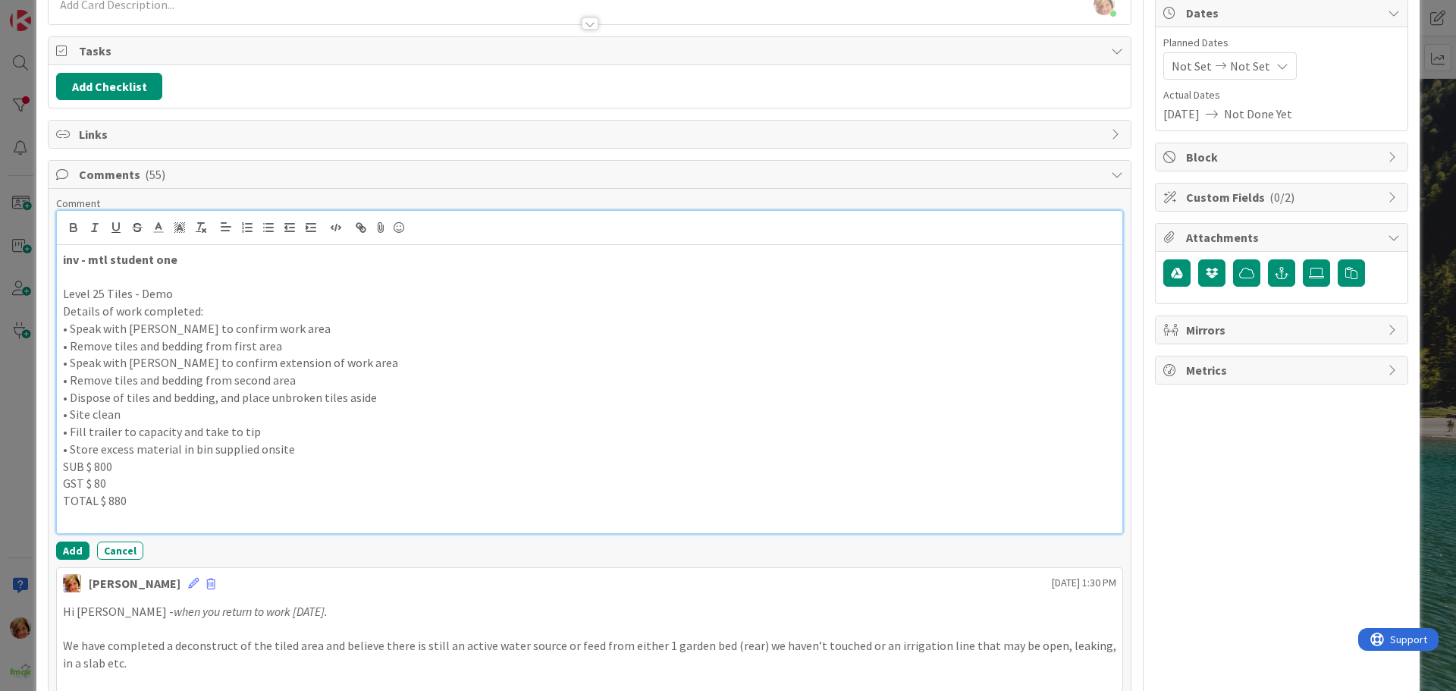
scroll to position [152, 0]
click at [62, 551] on button "Add" at bounding box center [72, 550] width 33 height 18
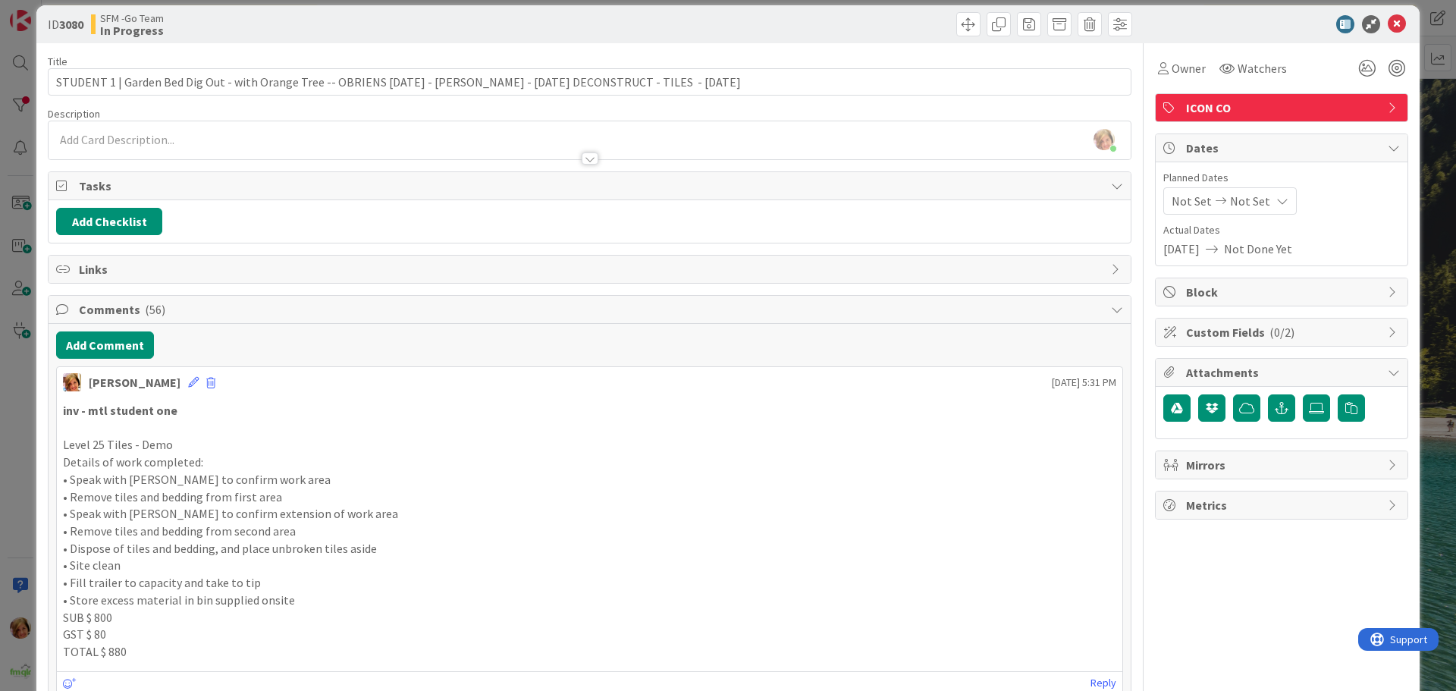
scroll to position [0, 0]
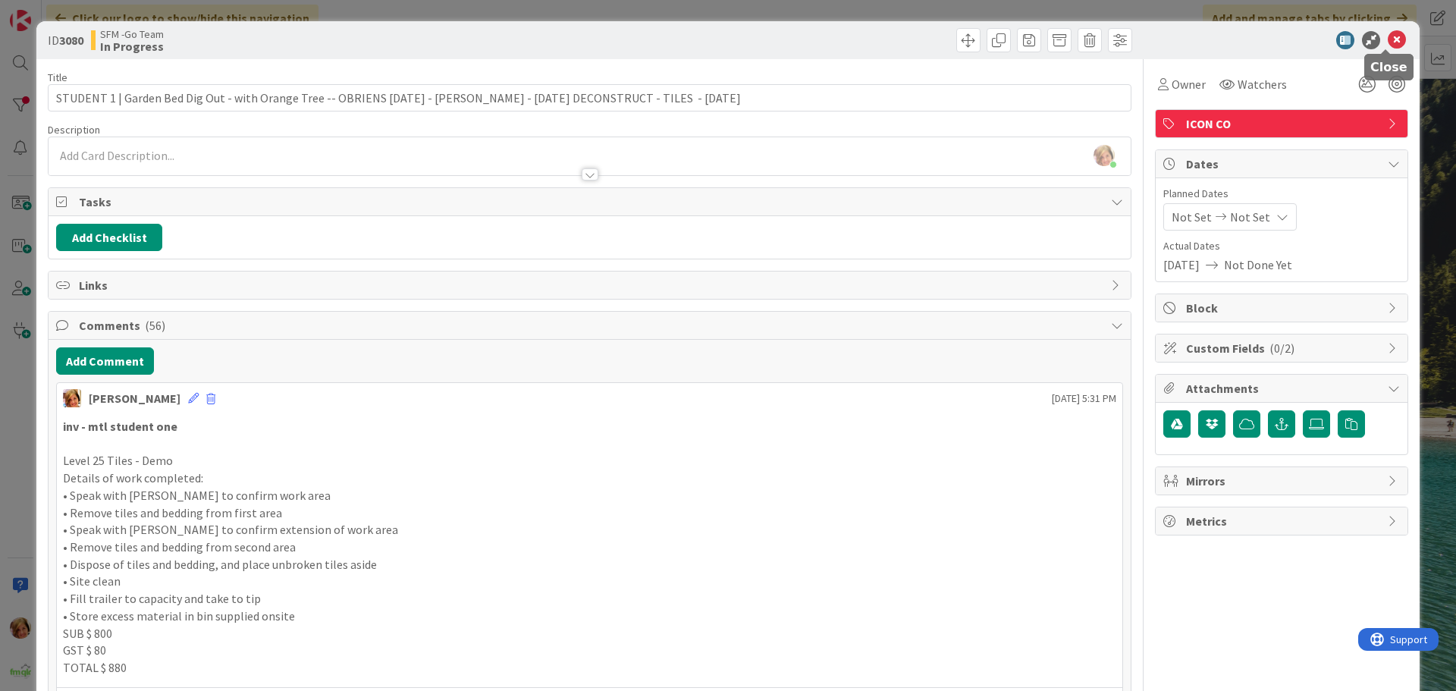
click at [1390, 36] on icon at bounding box center [1397, 40] width 18 height 18
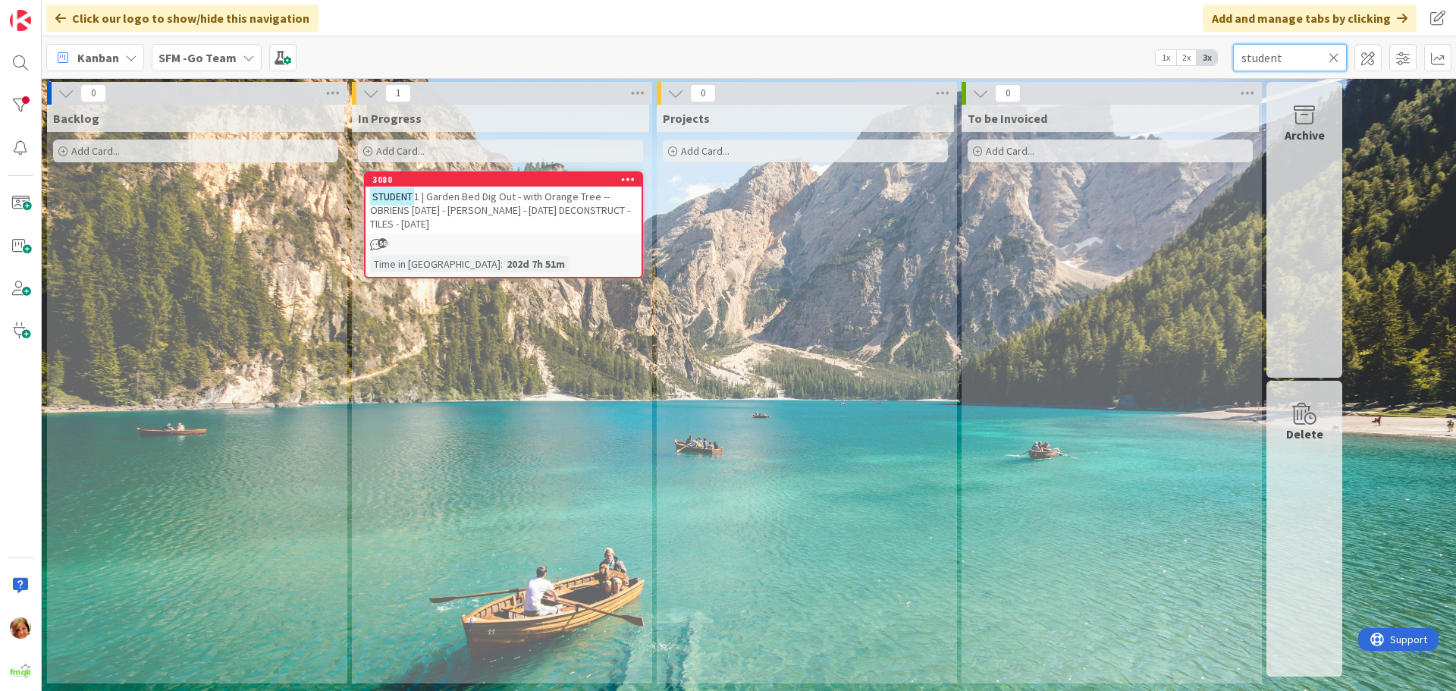
click at [1300, 55] on input "student" at bounding box center [1290, 57] width 114 height 27
type input "s"
type input "bin"
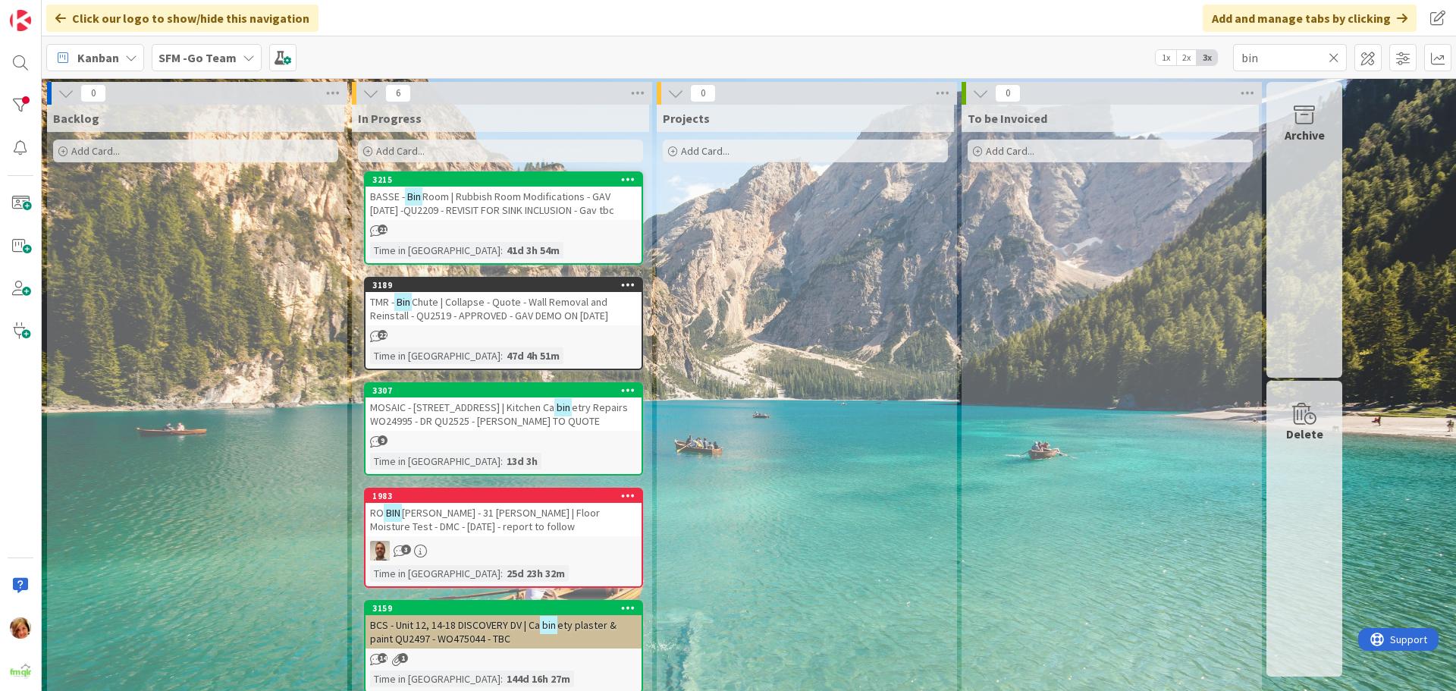
click at [479, 315] on span "Chute | Collapse - Quote - Wall Removal and Reinstall - QU2519 - APPROVED - GAV…" at bounding box center [489, 308] width 238 height 27
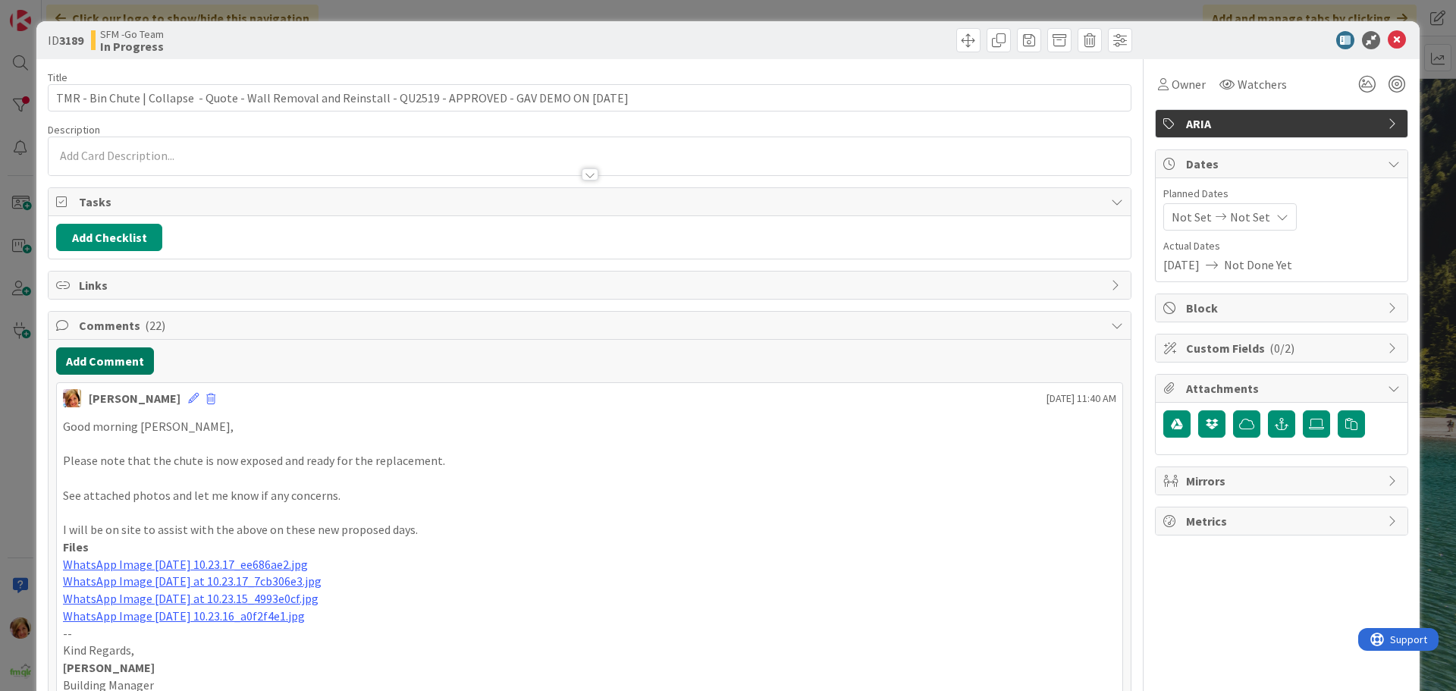
click at [104, 348] on button "Add Comment" at bounding box center [105, 360] width 98 height 27
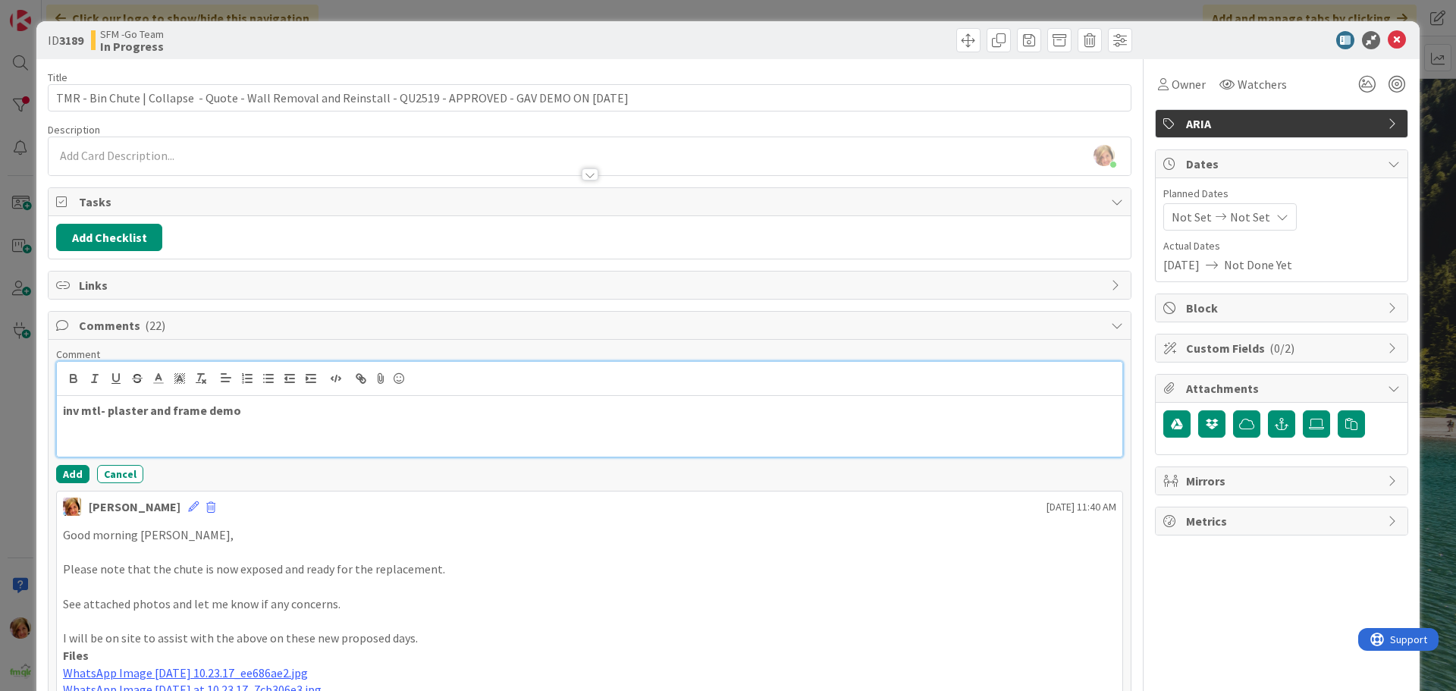
click at [296, 410] on p "inv mtl- plaster and frame demo" at bounding box center [590, 410] width 1054 height 17
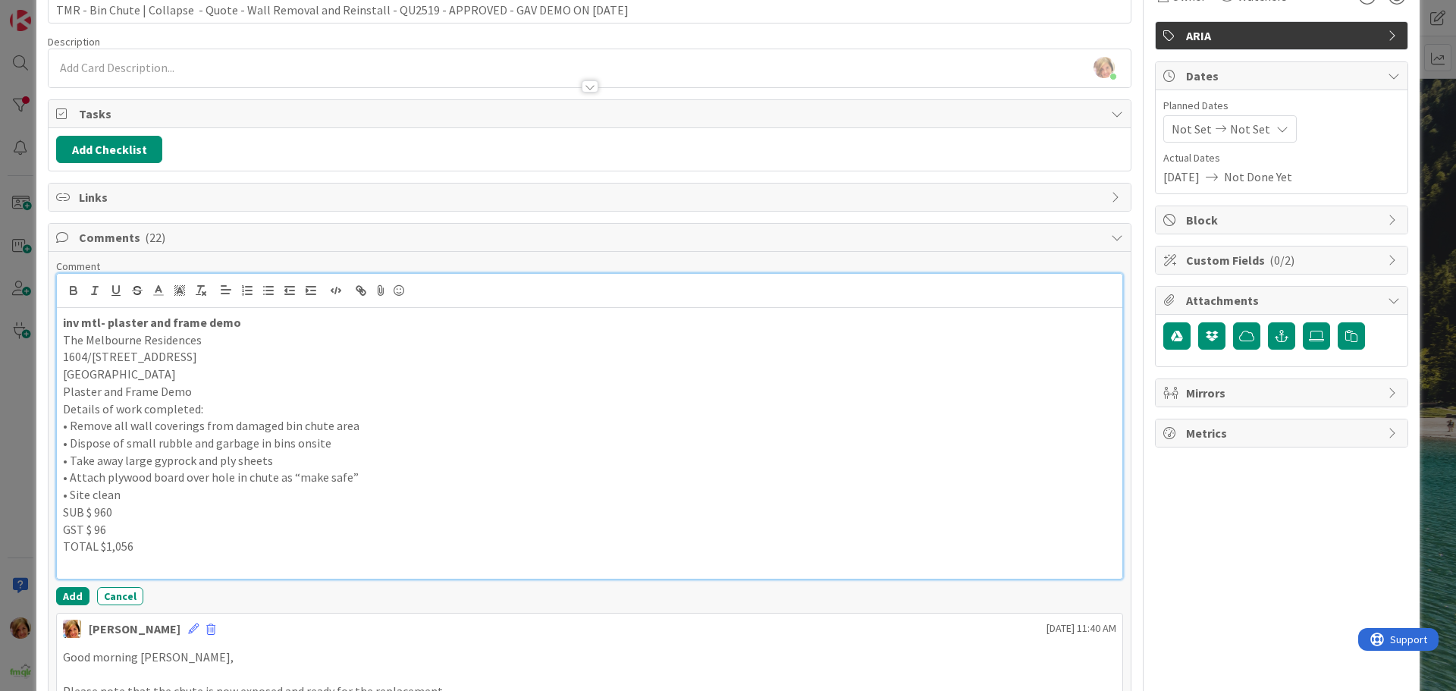
scroll to position [228, 0]
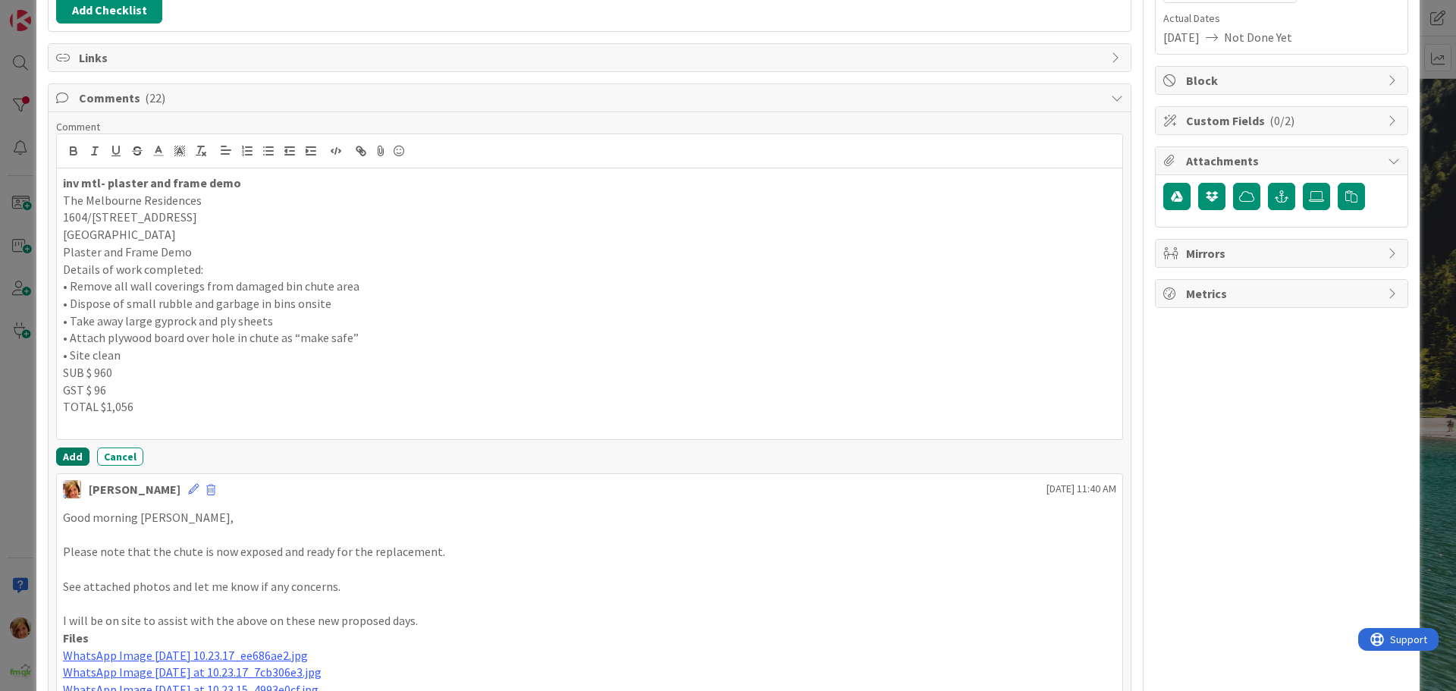
click at [74, 450] on button "Add" at bounding box center [72, 457] width 33 height 18
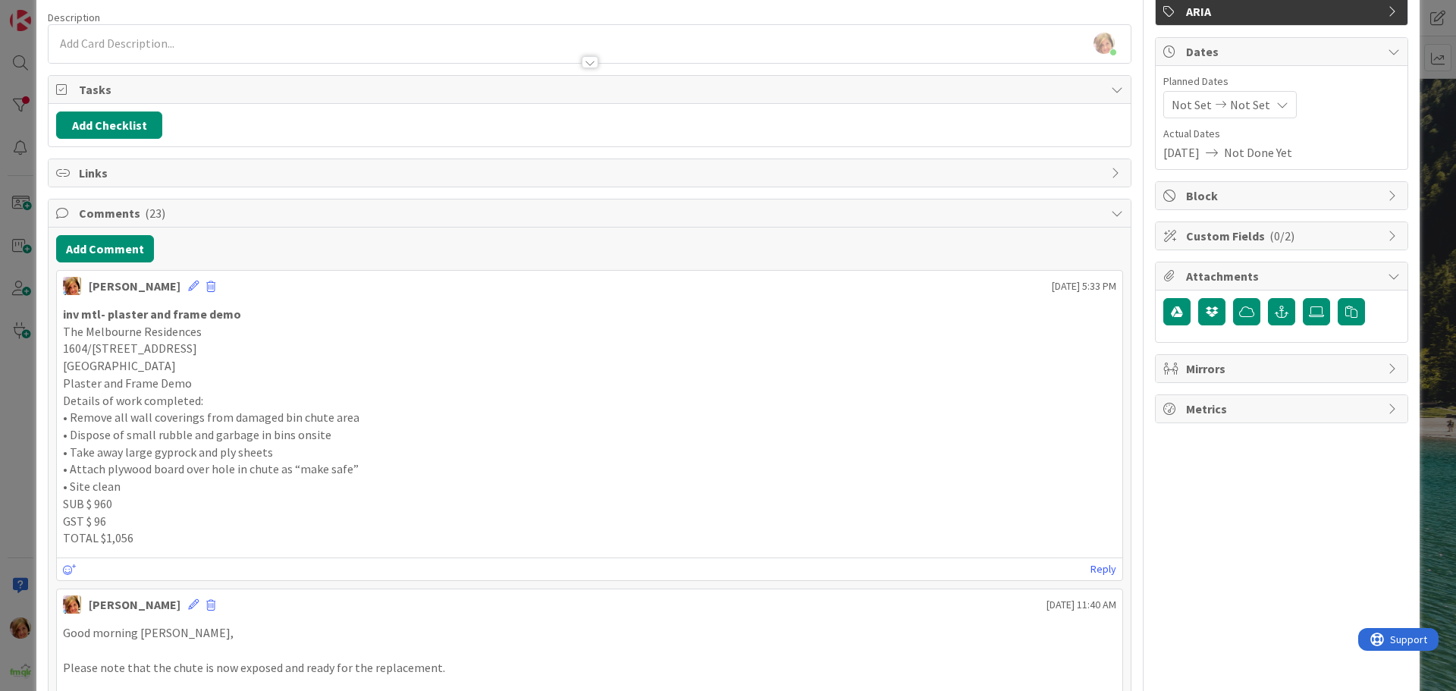
scroll to position [0, 0]
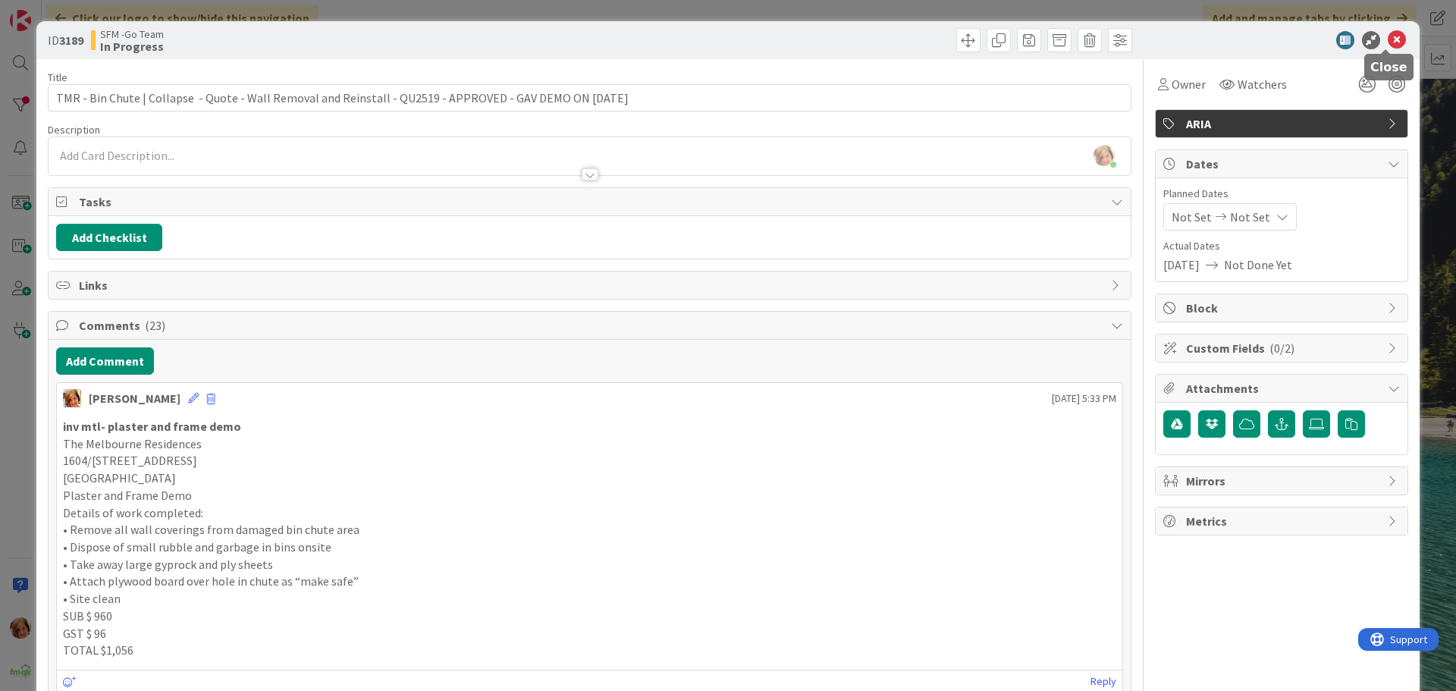
click at [1388, 39] on icon at bounding box center [1397, 40] width 18 height 18
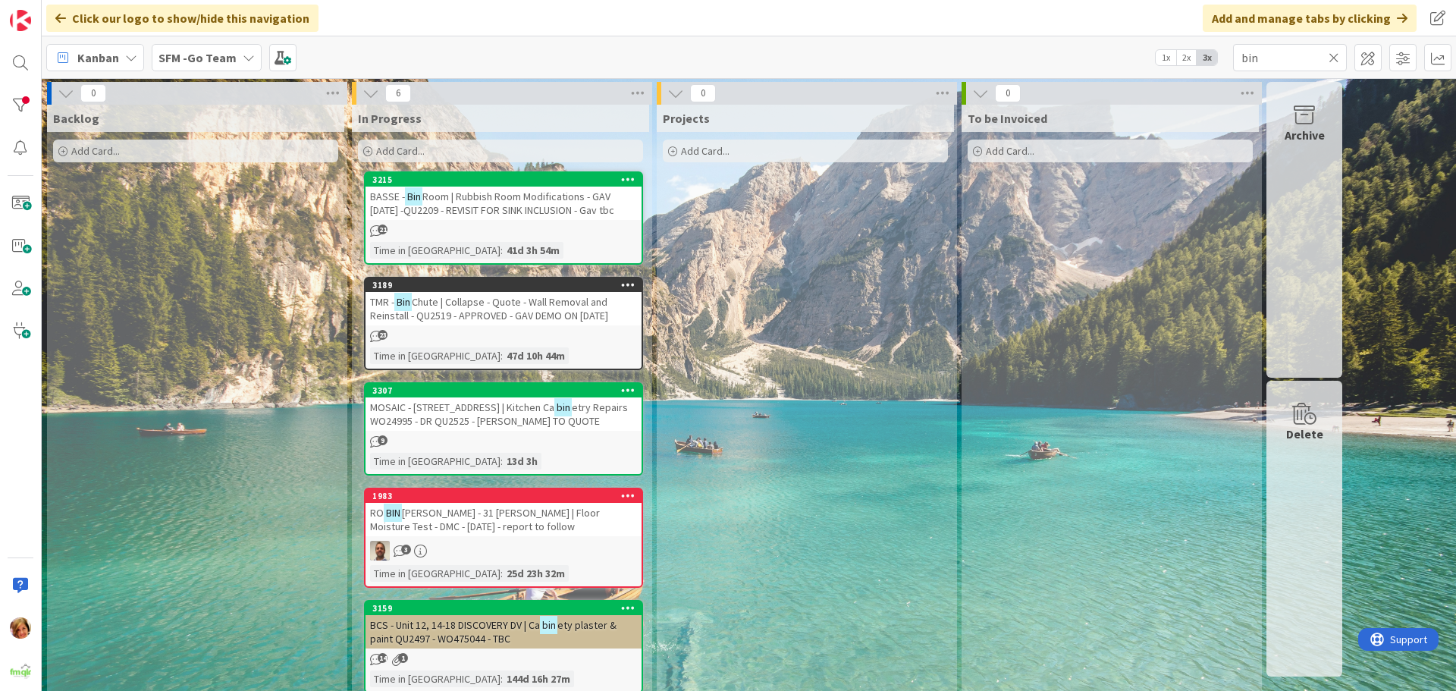
click at [1333, 56] on icon at bounding box center [1334, 58] width 11 height 14
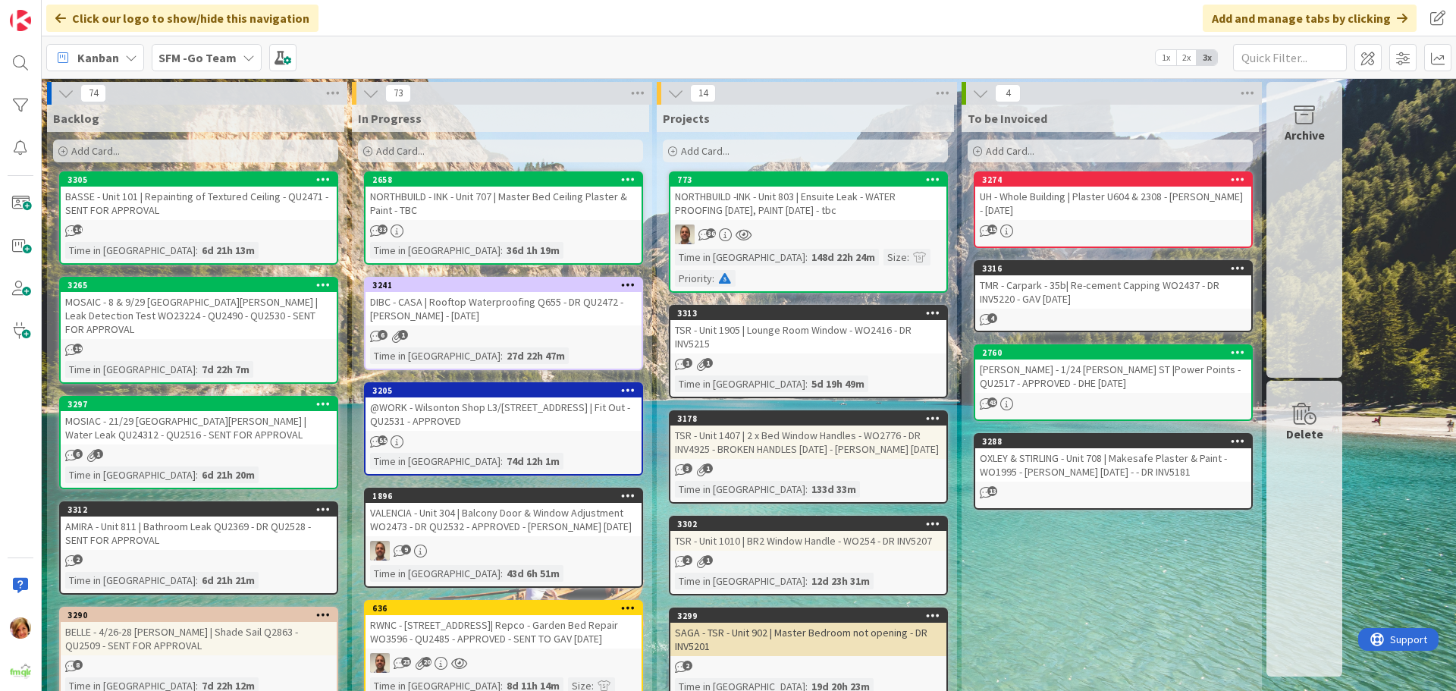
click at [1066, 286] on div "TMR - Carpark - 35b| Re-cement Capping WO2437 - DR INV5220 - GAV [DATE]" at bounding box center [1114, 291] width 276 height 33
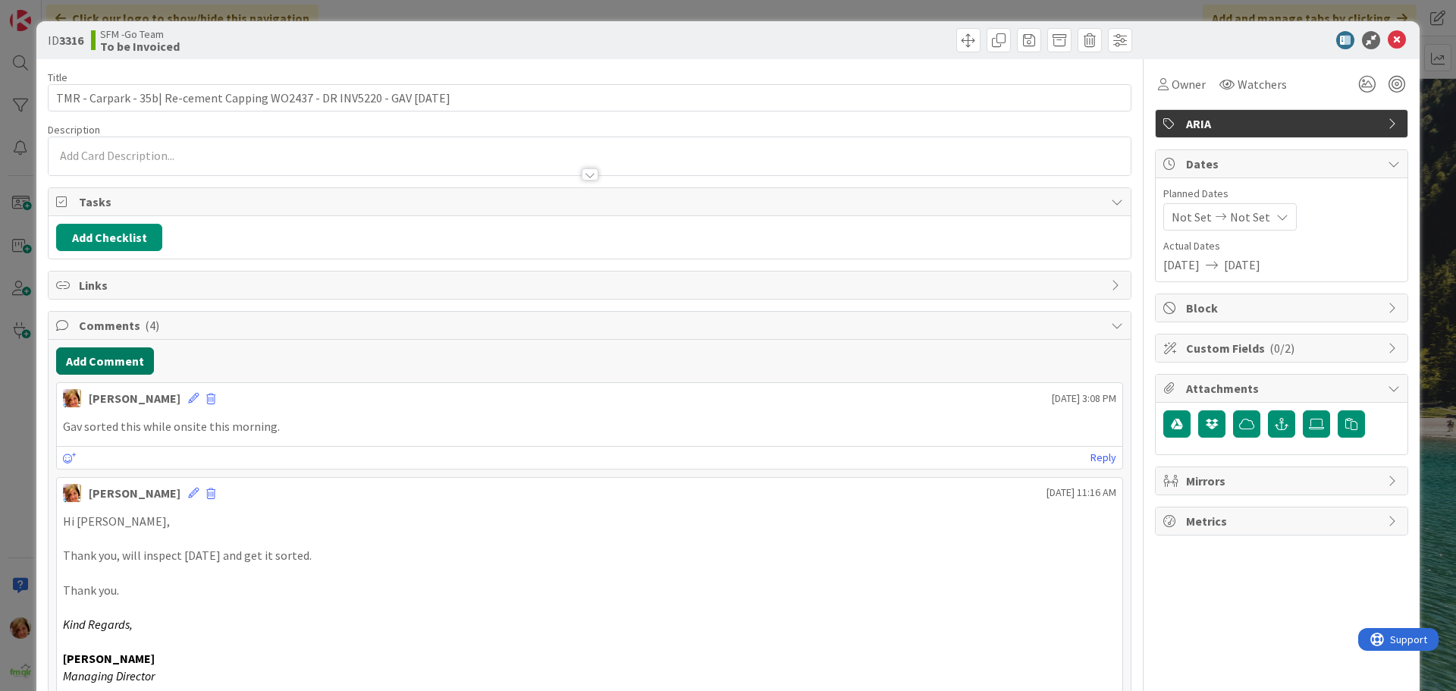
click at [118, 355] on button "Add Comment" at bounding box center [105, 360] width 98 height 27
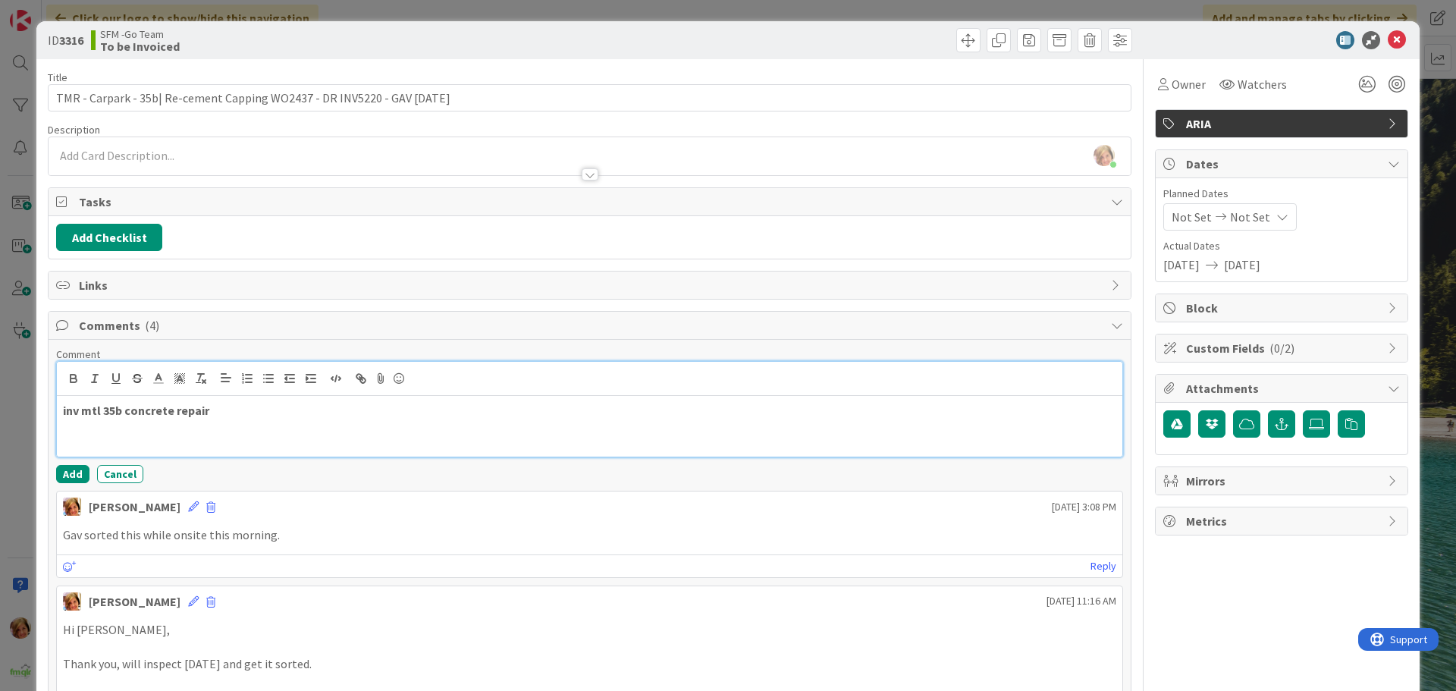
click at [251, 416] on p "inv mtl 35b concrete repair" at bounding box center [590, 410] width 1054 height 17
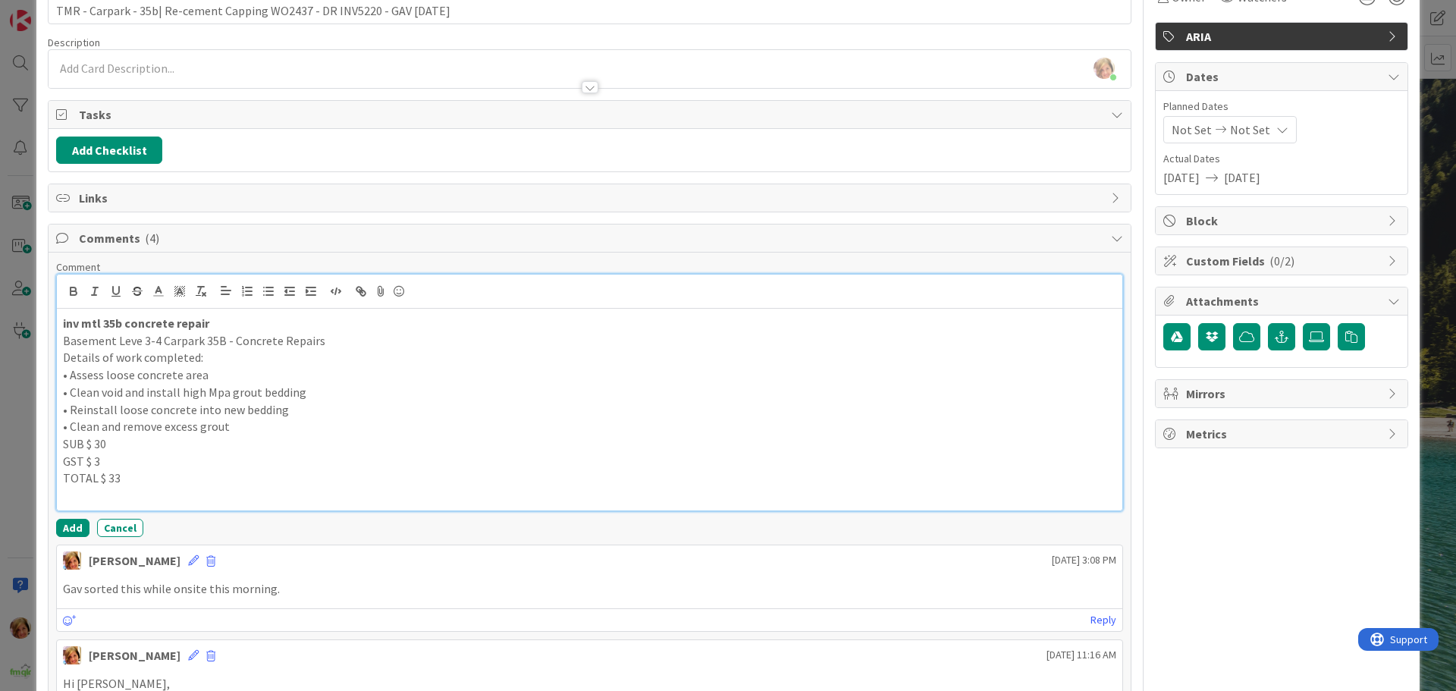
scroll to position [228, 0]
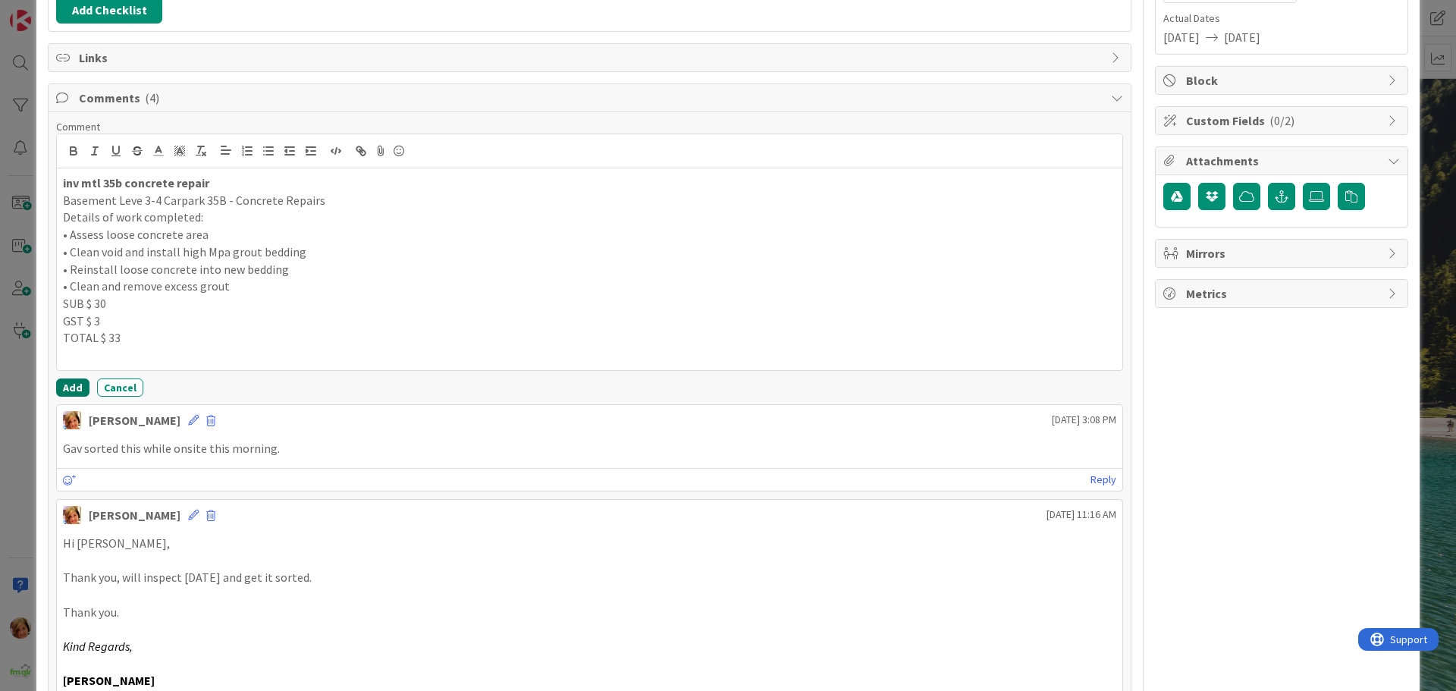
click at [67, 379] on button "Add" at bounding box center [72, 388] width 33 height 18
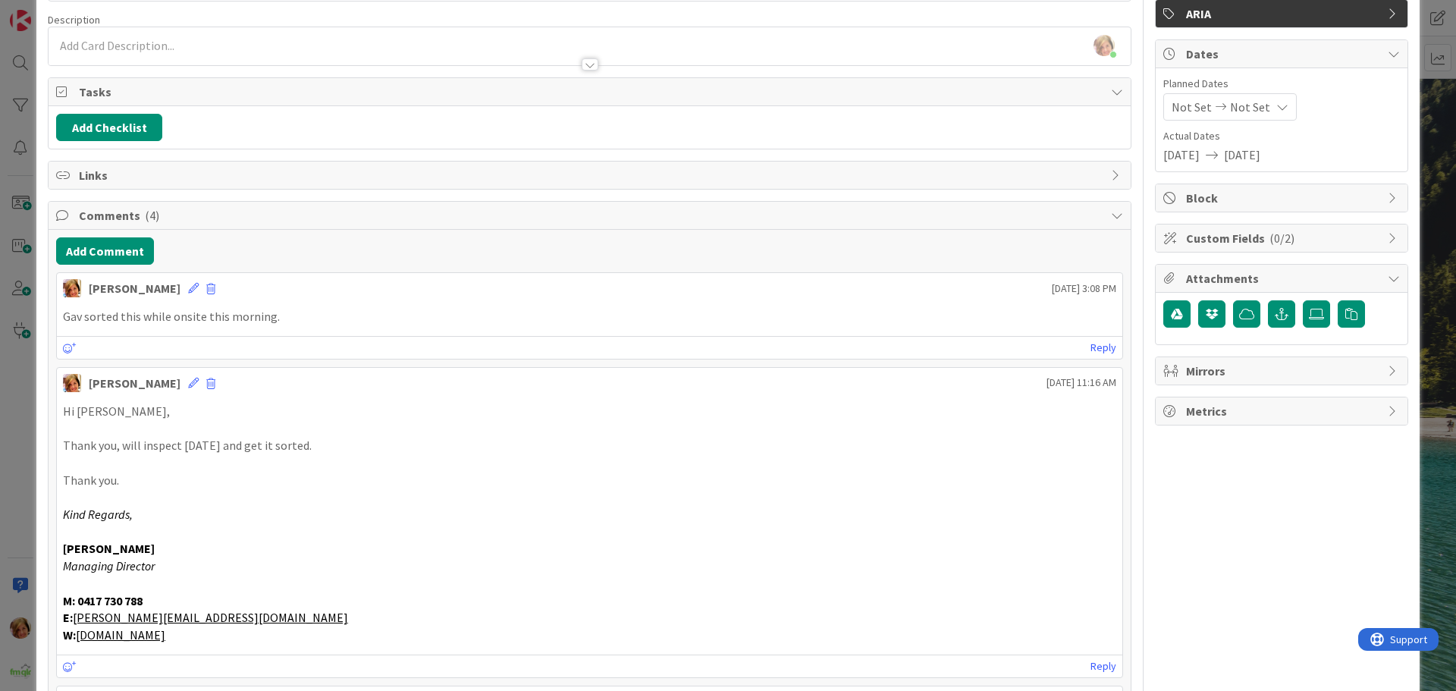
scroll to position [0, 0]
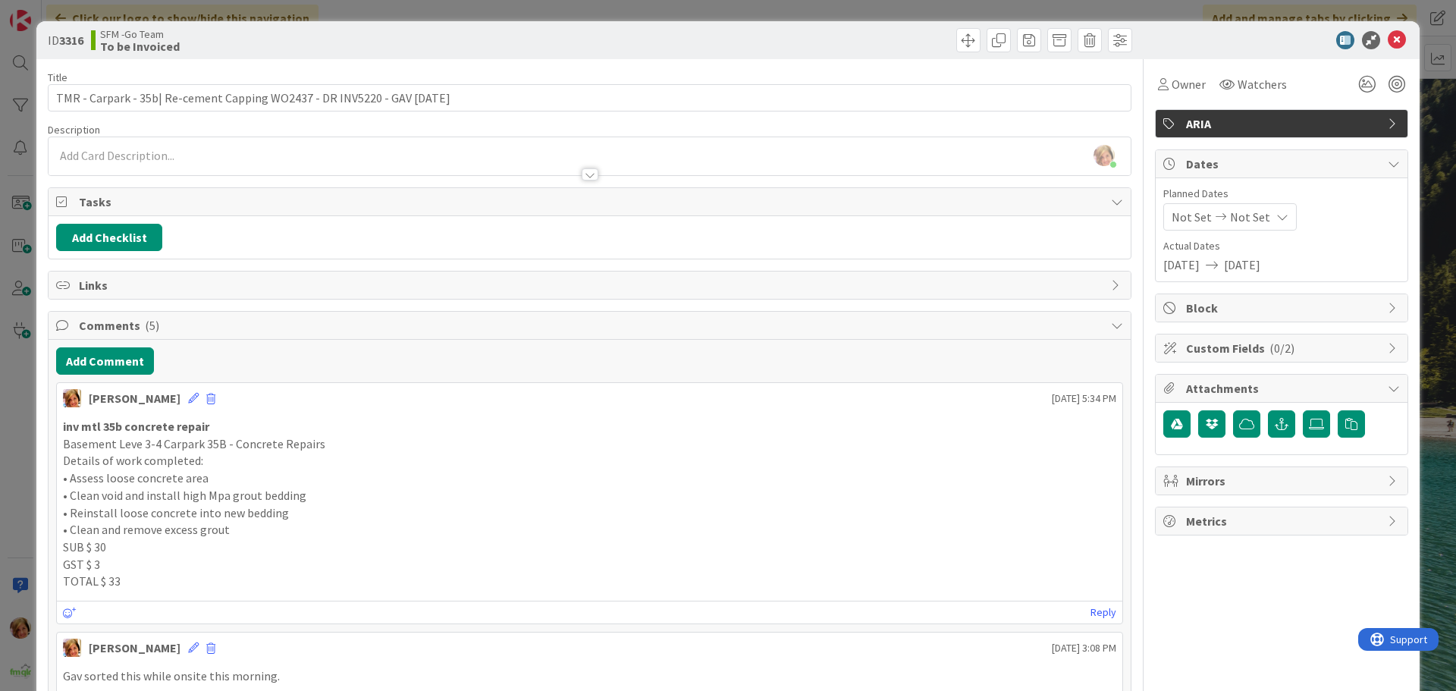
click at [751, 42] on div at bounding box center [863, 40] width 539 height 24
click at [1388, 47] on icon at bounding box center [1397, 40] width 18 height 18
